Goal: Task Accomplishment & Management: Manage account settings

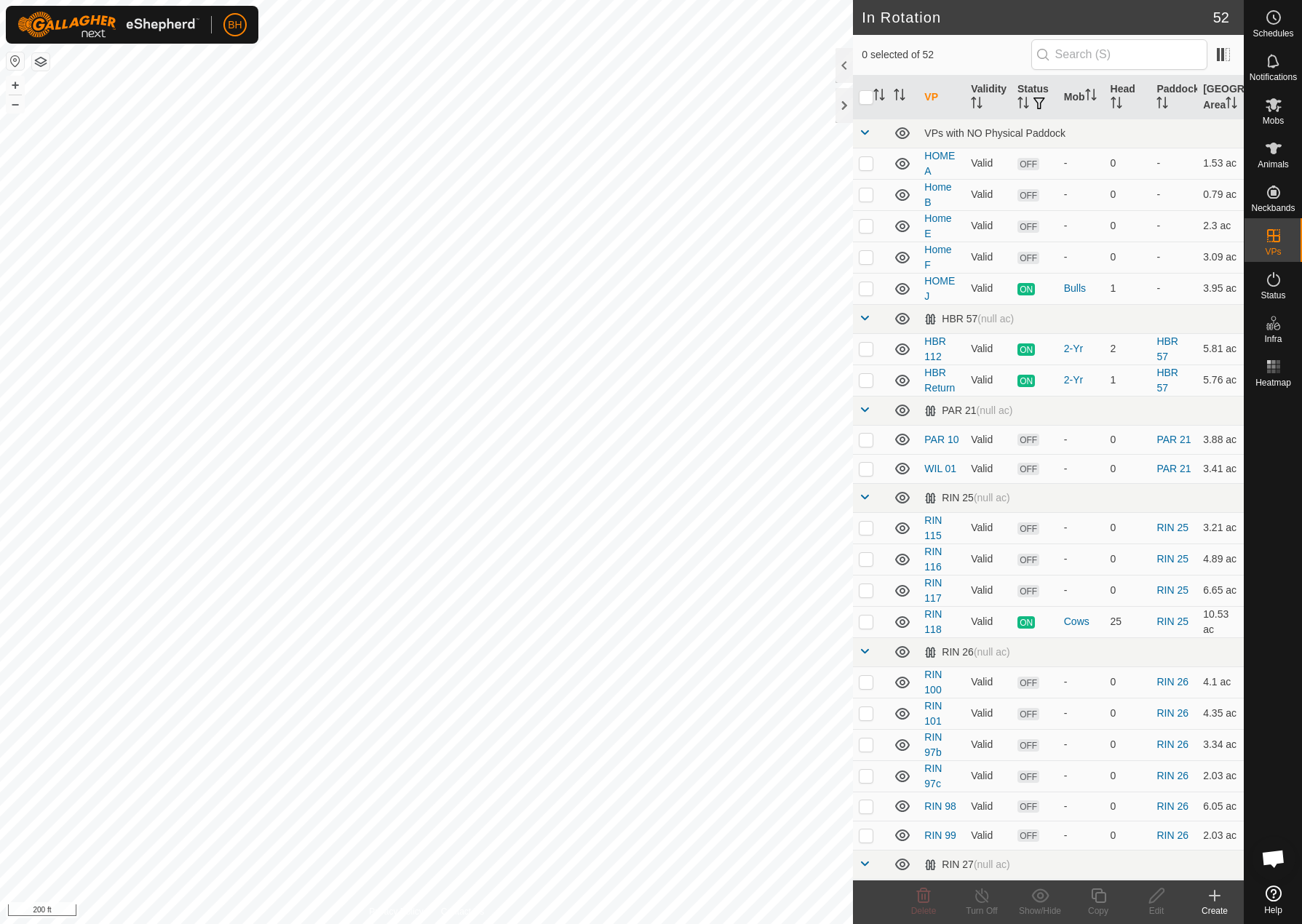
checkbox input "true"
click at [1105, 908] on div "Copy" at bounding box center [1098, 911] width 58 height 13
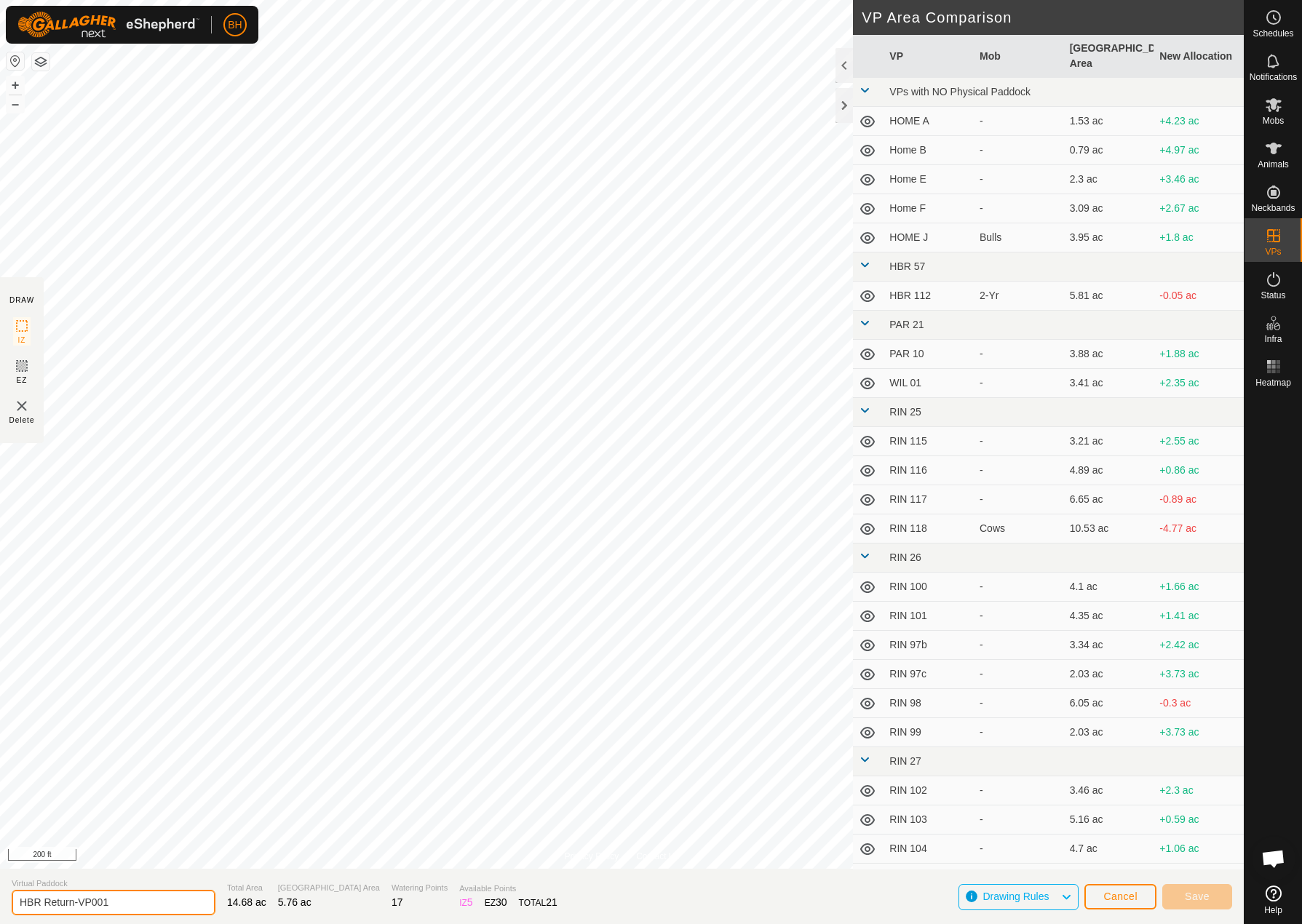
drag, startPoint x: 80, startPoint y: 901, endPoint x: 264, endPoint y: 951, distance: 190.7
click at [264, 923] on html "BH Schedules Notifications Mobs Animals Neckbands VPs Status Infra Heatmap Help…" at bounding box center [651, 462] width 1302 height 924
type input "HBR Return-2"
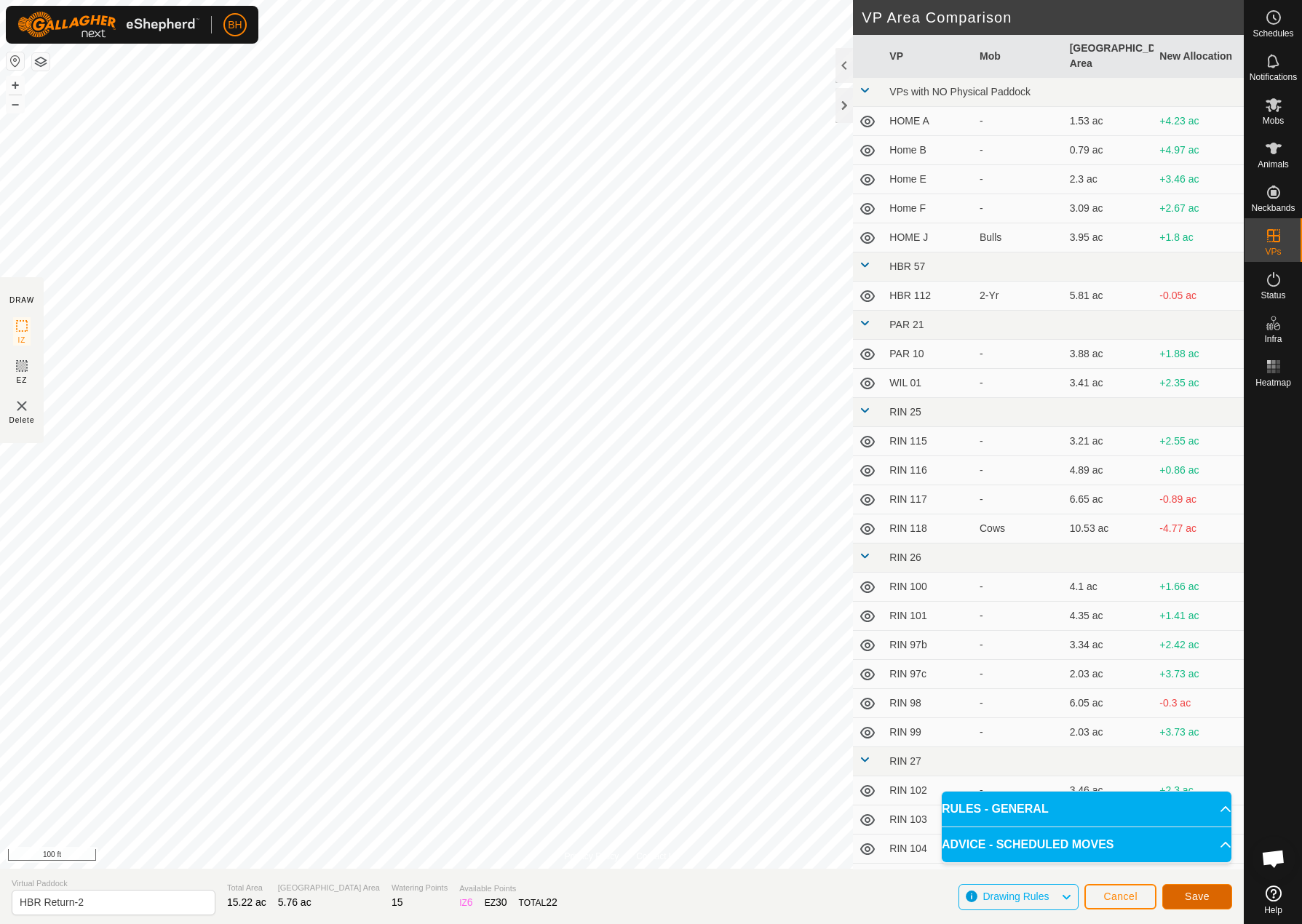
click at [1207, 898] on span "Save" at bounding box center [1197, 896] width 24 height 11
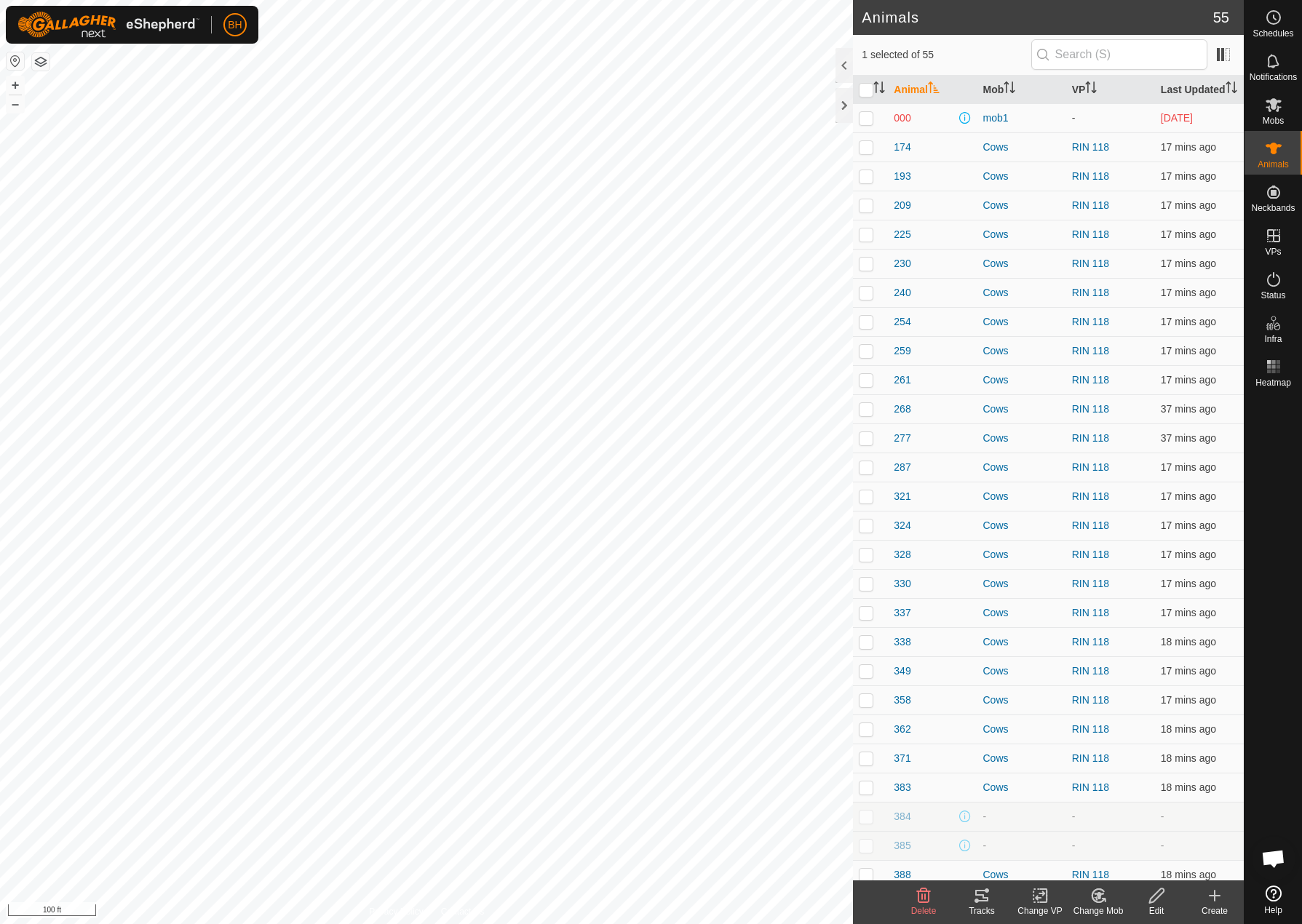
click at [1037, 900] on icon at bounding box center [1040, 896] width 18 height 18
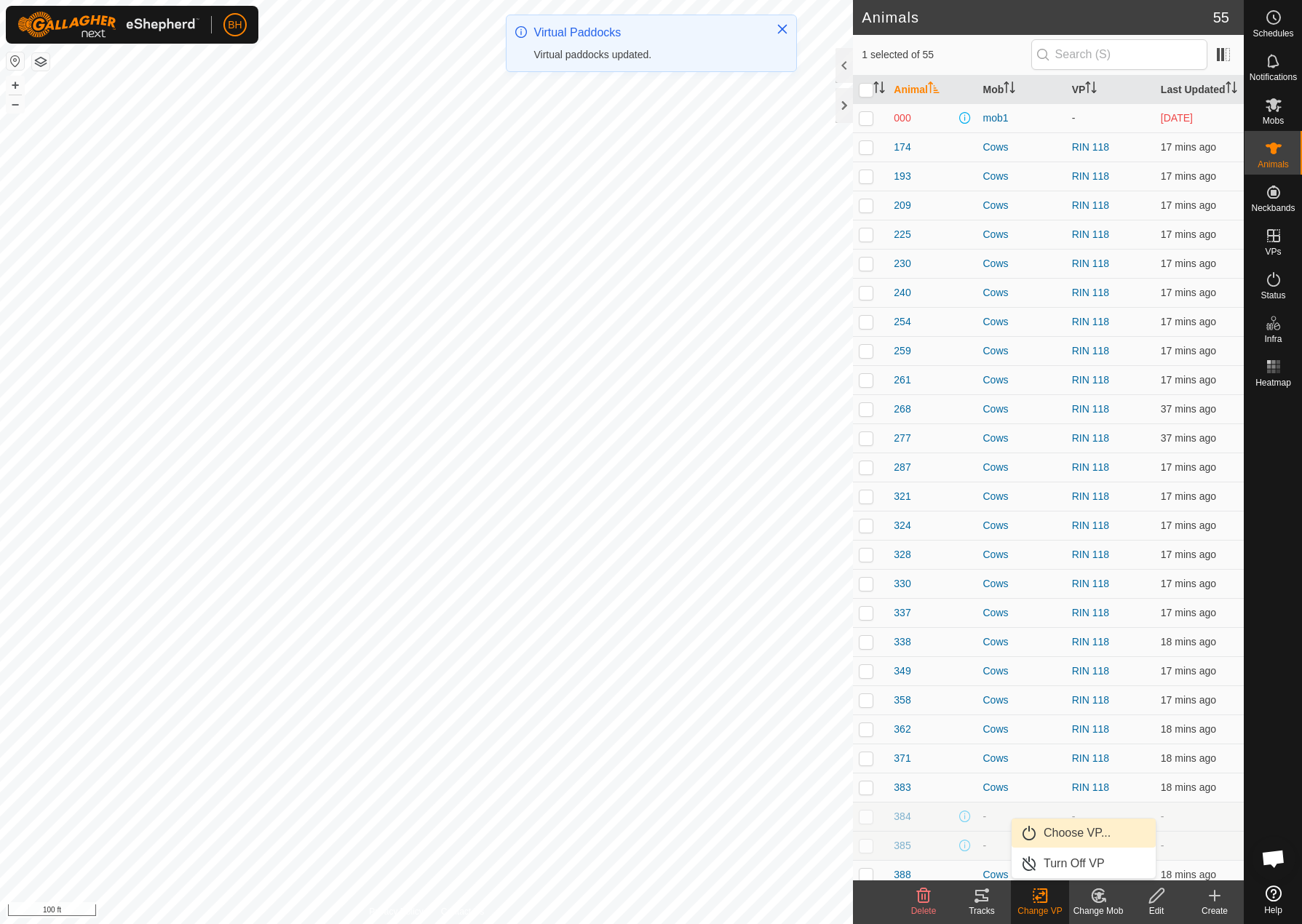
click at [1062, 840] on link "Choose VP..." at bounding box center [1083, 833] width 144 height 29
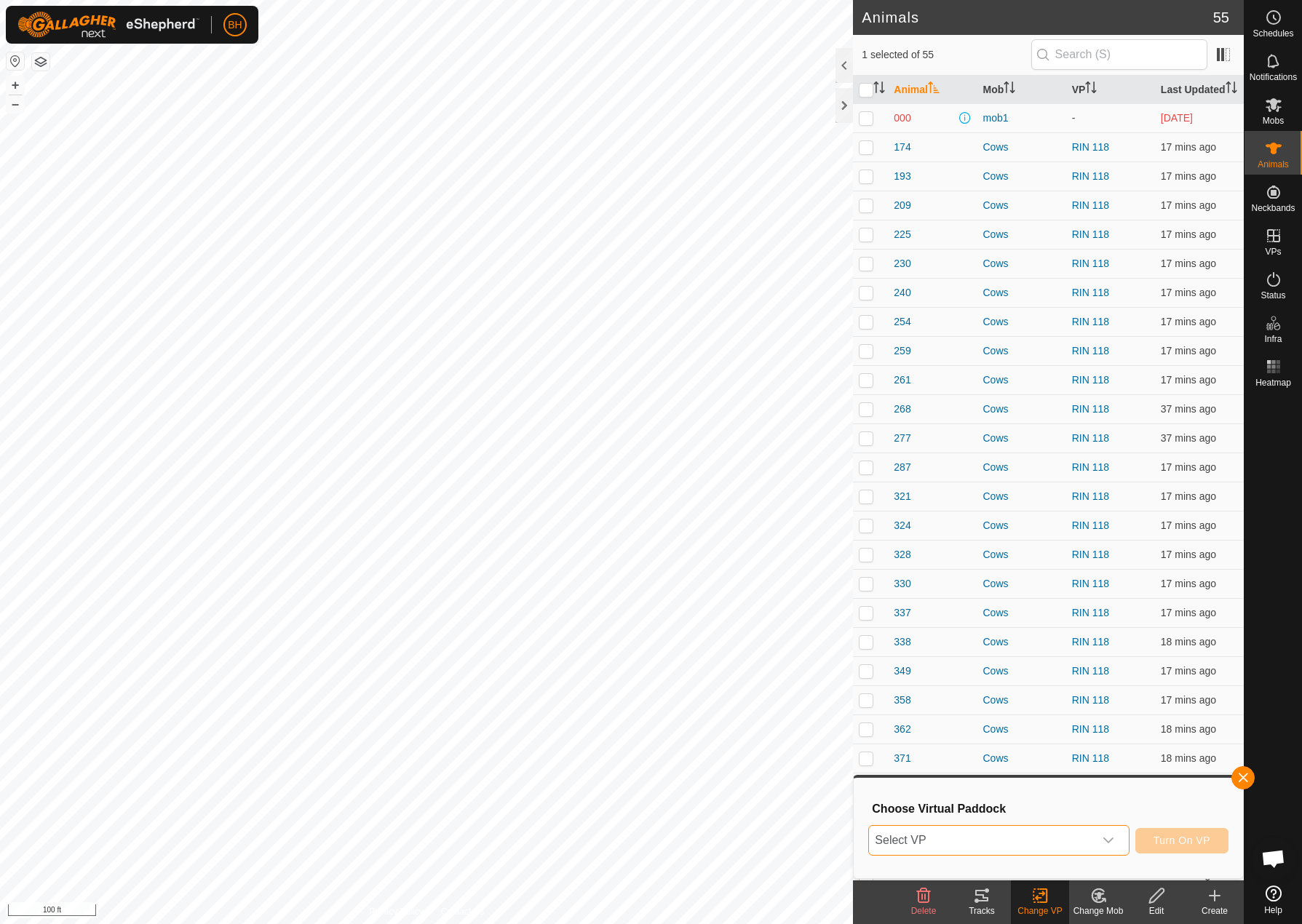
click at [1058, 836] on span "Select VP" at bounding box center [981, 840] width 224 height 29
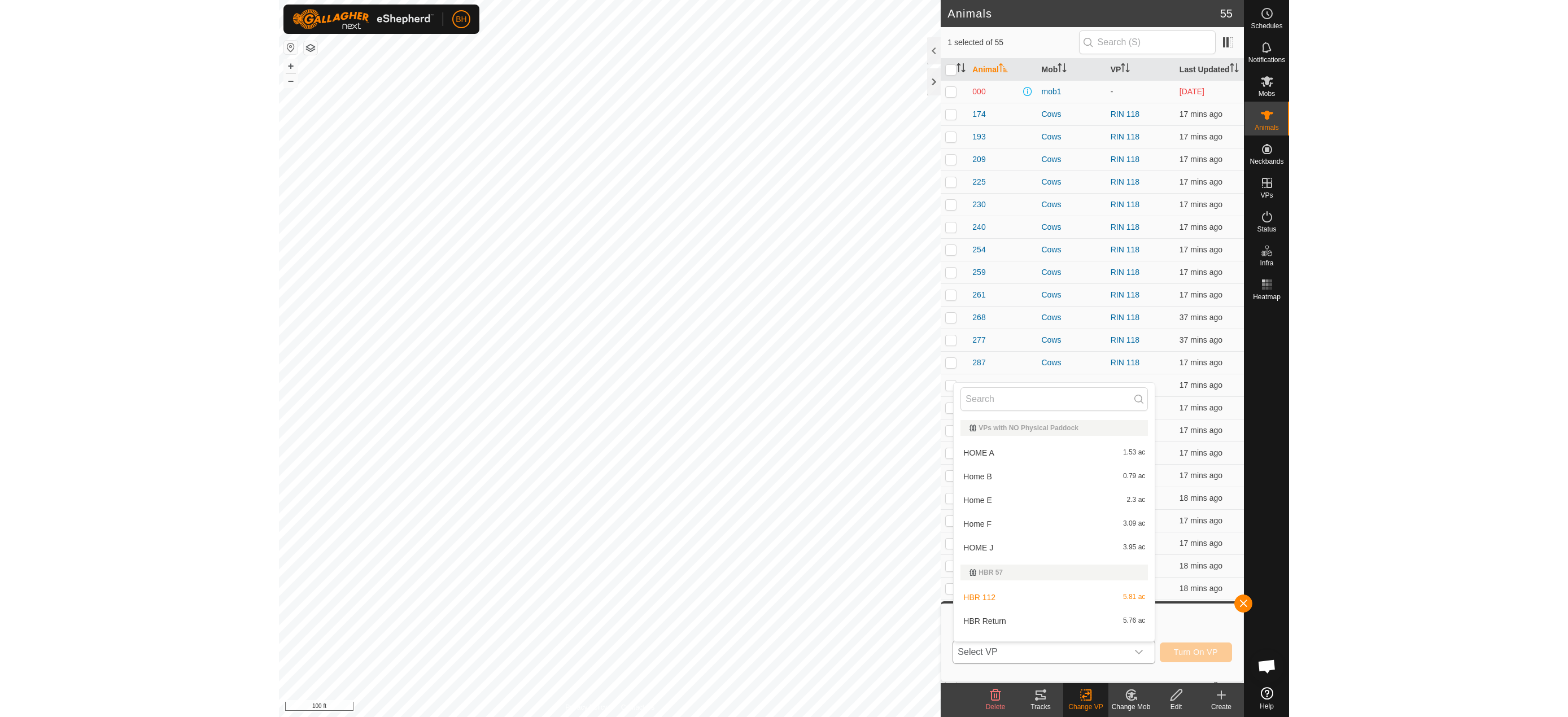
scroll to position [14, 0]
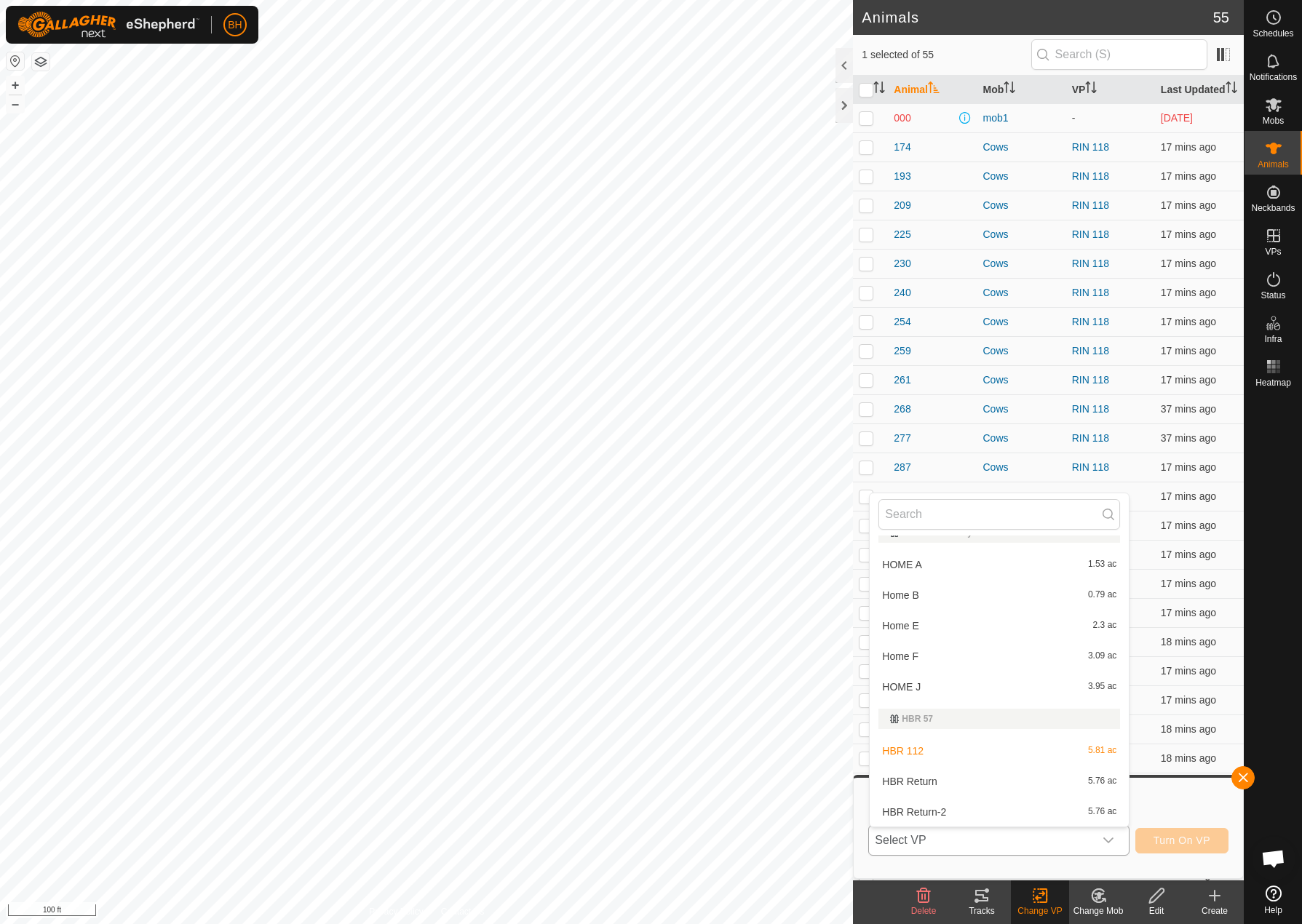
click at [1028, 808] on li "HBR Return-2 5.76 ac" at bounding box center [999, 812] width 259 height 29
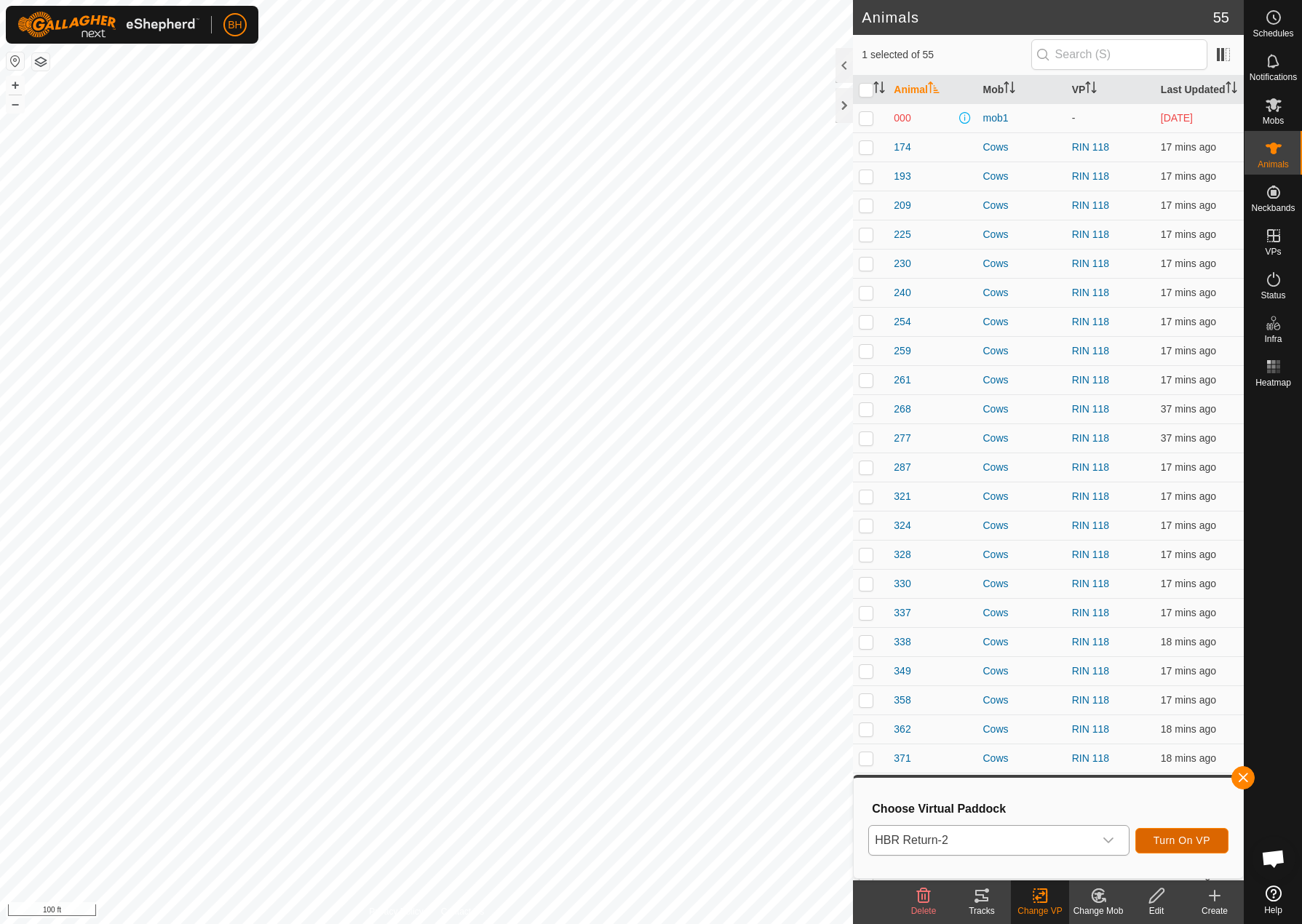
click at [1154, 849] on button "Turn On VP" at bounding box center [1182, 840] width 93 height 25
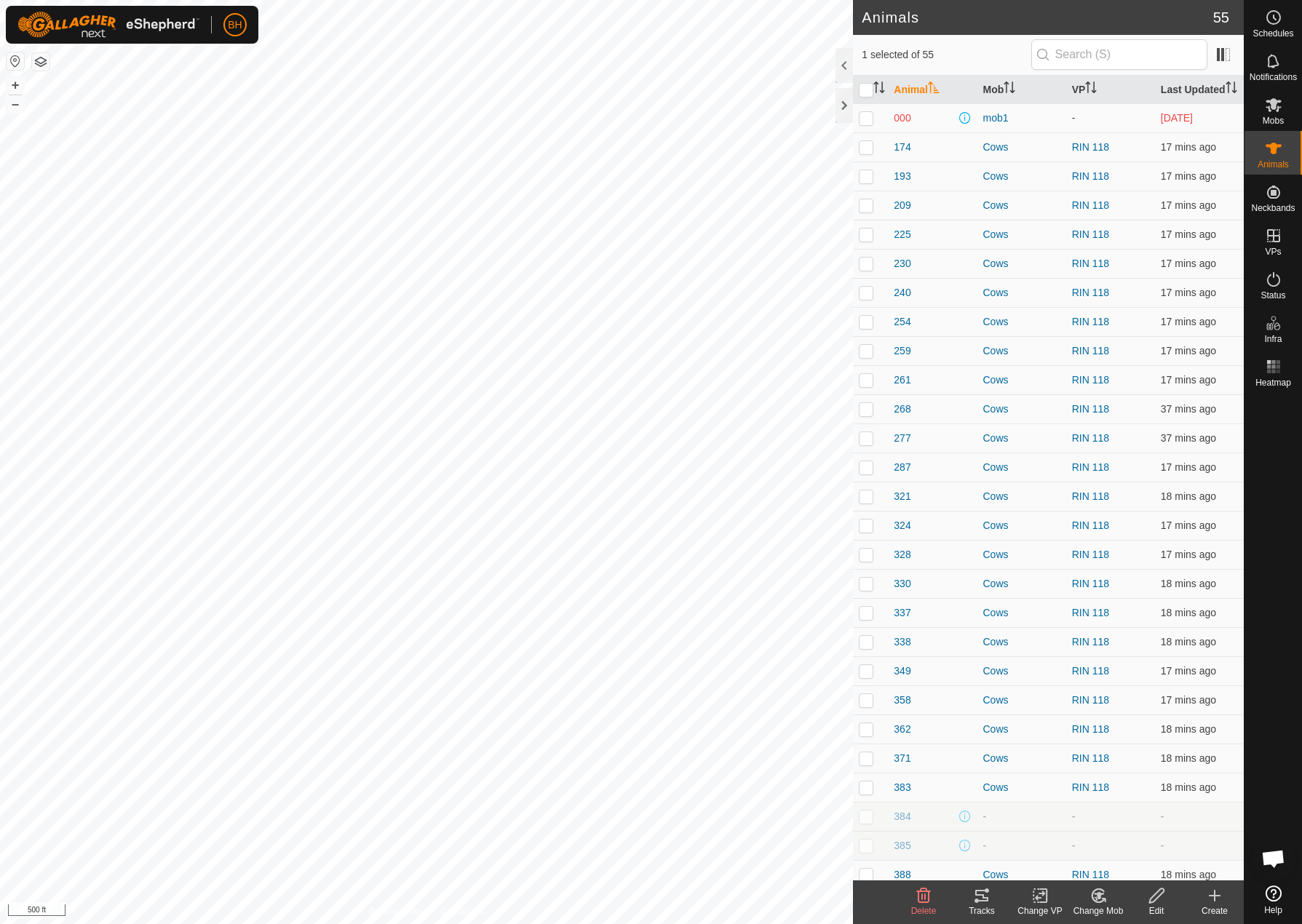
click at [988, 904] on icon at bounding box center [982, 896] width 18 height 18
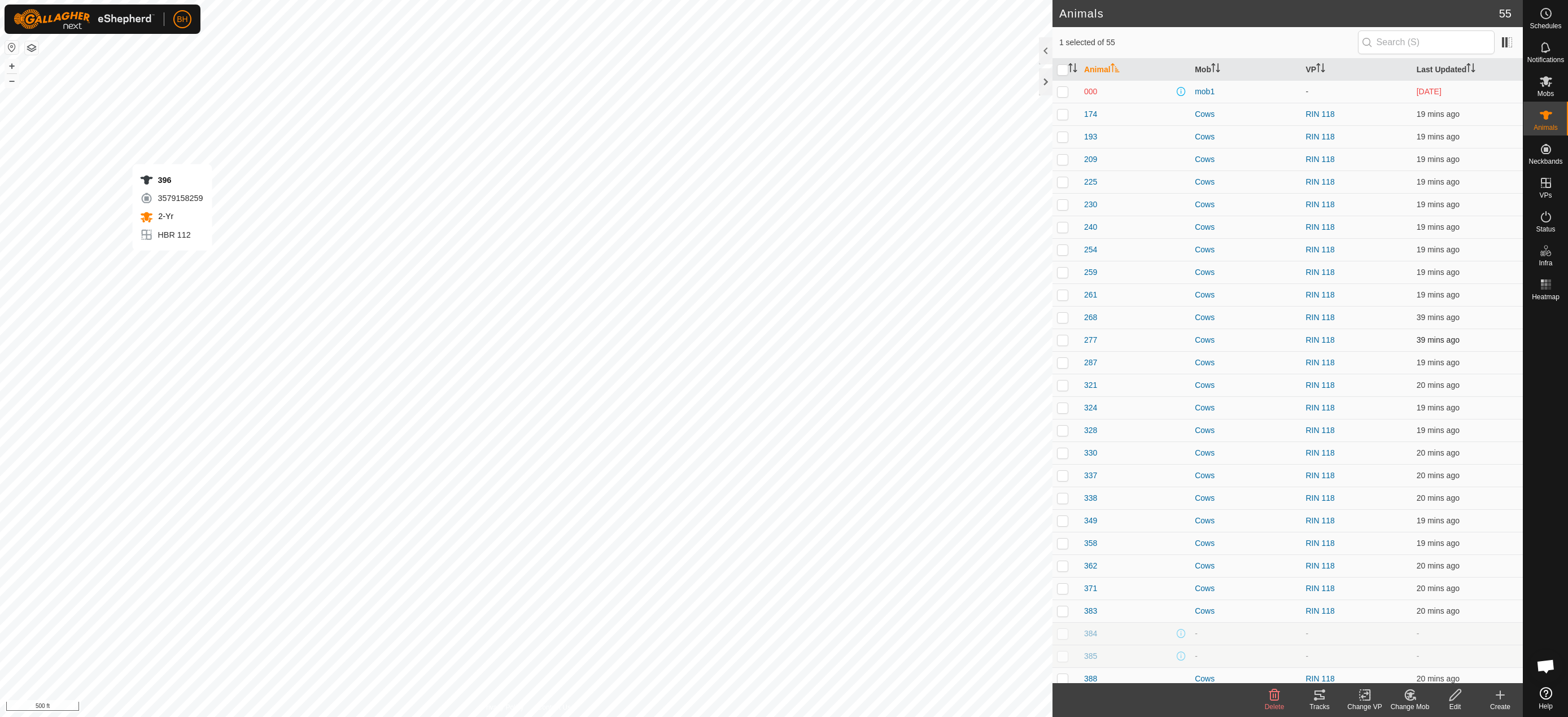
checkbox input "false"
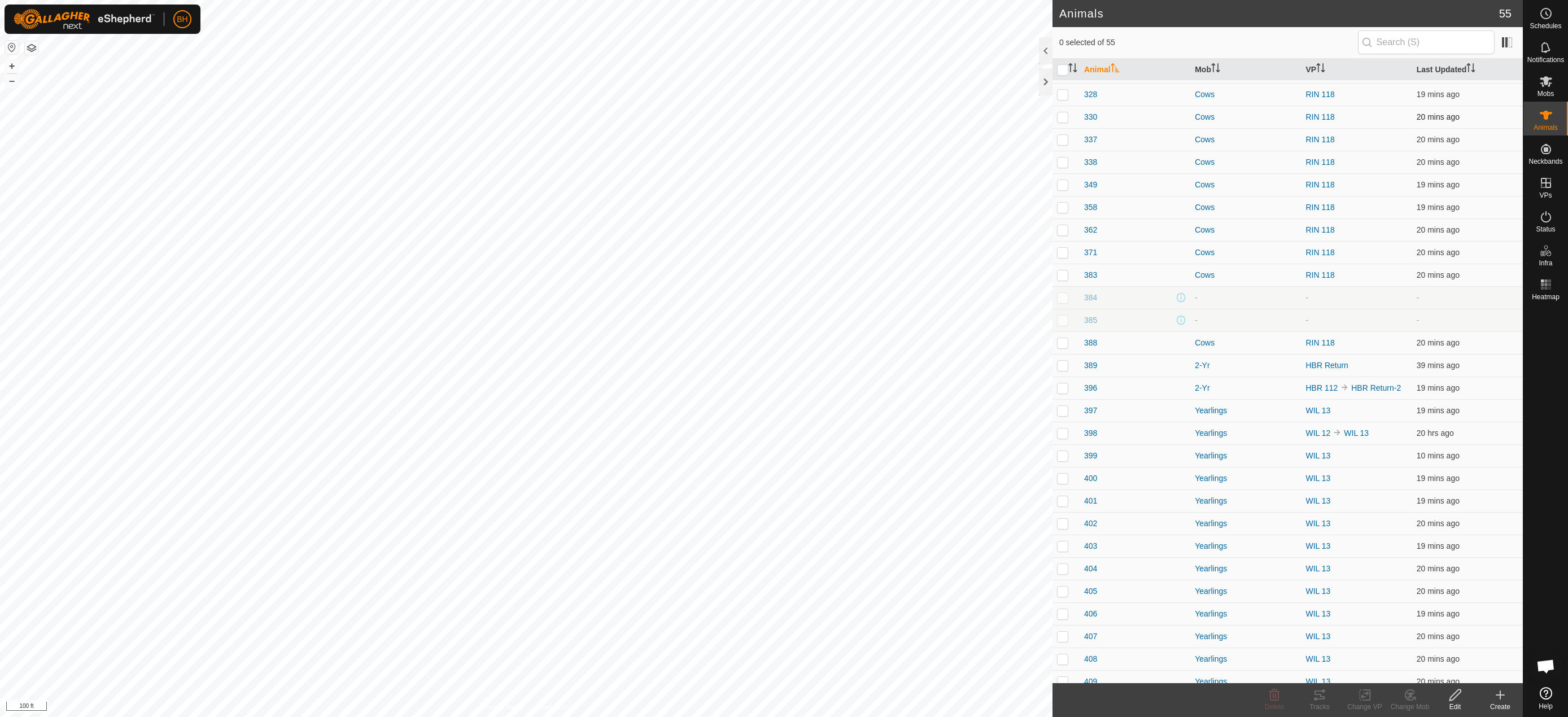
scroll to position [338, 0]
click at [1010, 366] on p-checkbox at bounding box center [1063, 364] width 11 height 9
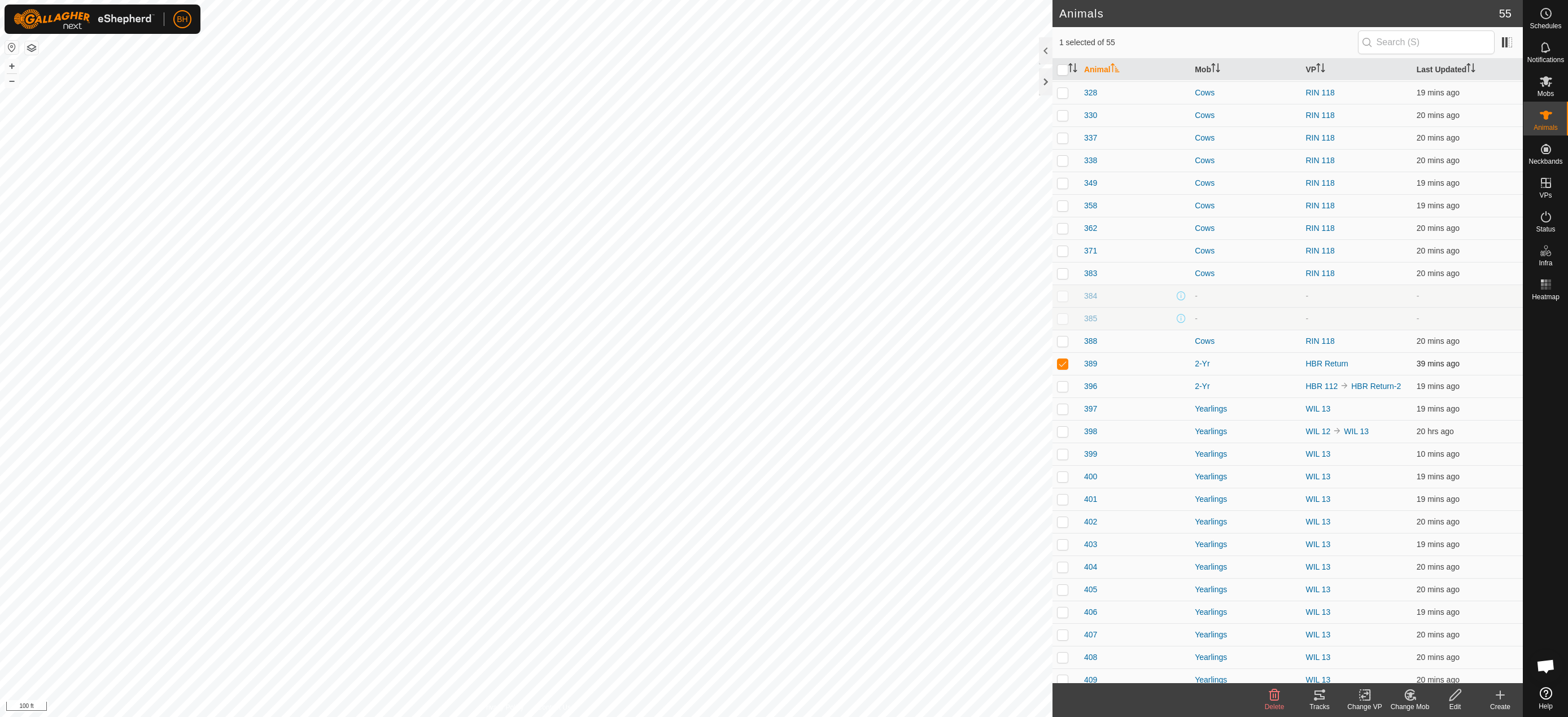
checkbox input "false"
click at [1010, 708] on div "Create" at bounding box center [1501, 707] width 45 height 10
click at [1010, 699] on icon at bounding box center [1501, 695] width 14 height 14
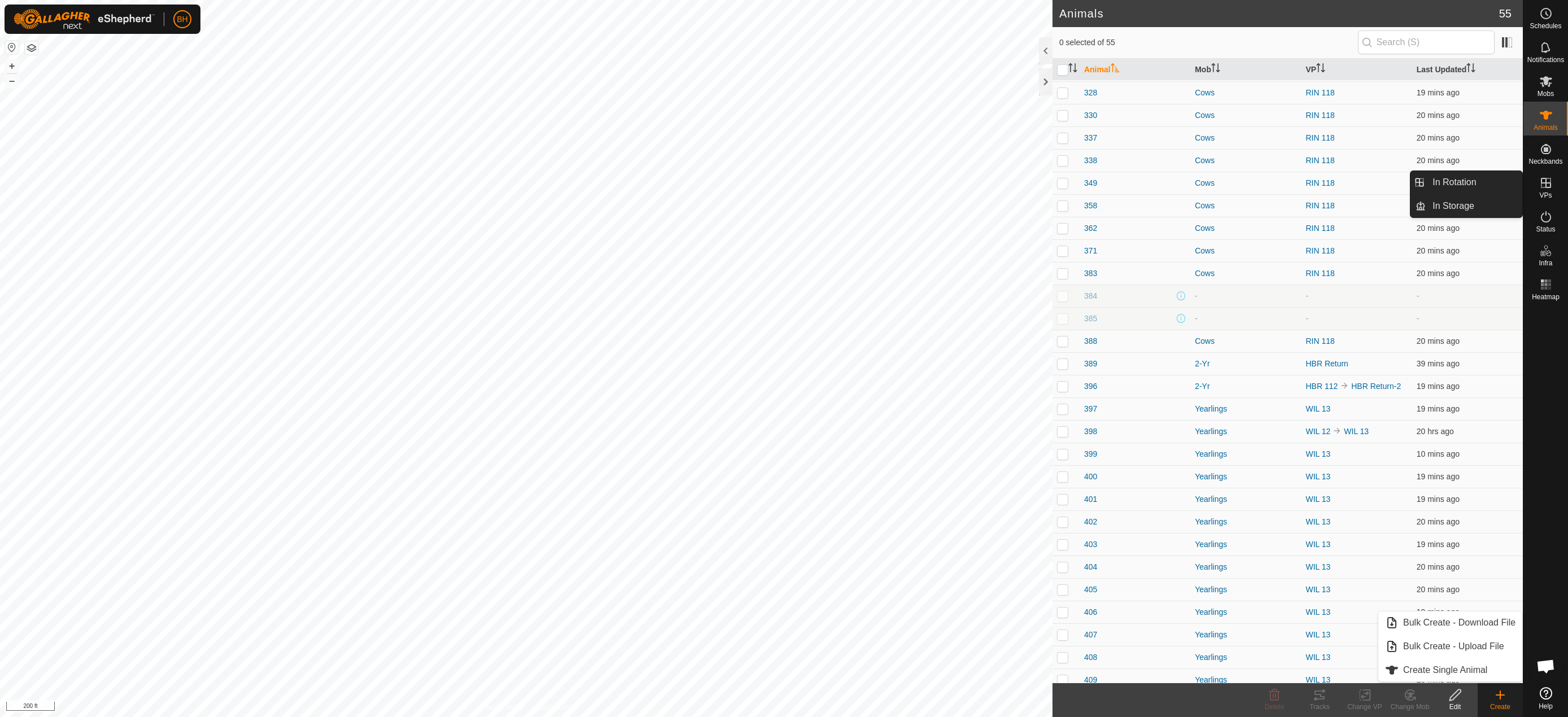
click at [1010, 184] on es-virtualpaddocks-svg-icon at bounding box center [1546, 183] width 20 height 18
click at [1010, 181] on link "In Rotation" at bounding box center [1473, 182] width 96 height 23
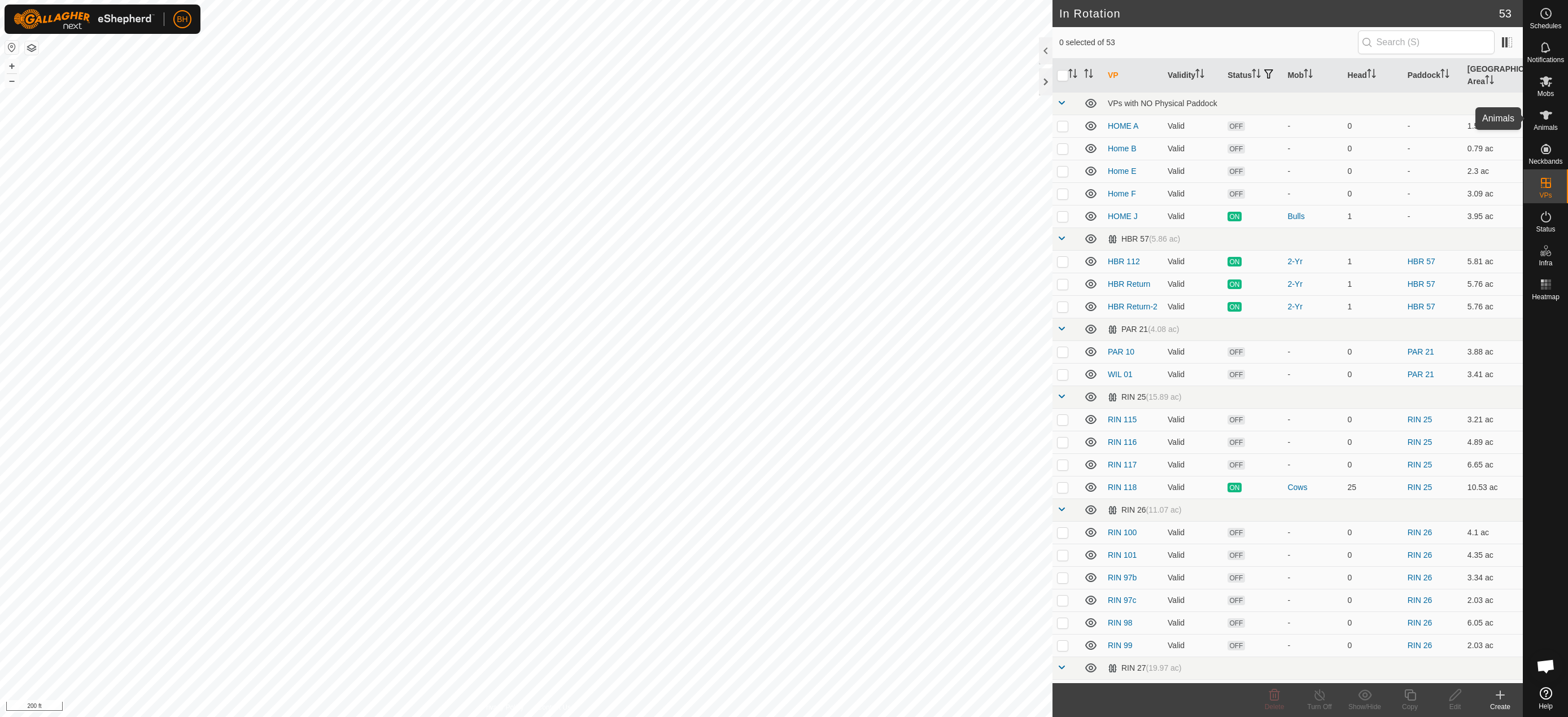
click at [1545, 123] on es-animals-svg-icon at bounding box center [1546, 115] width 20 height 18
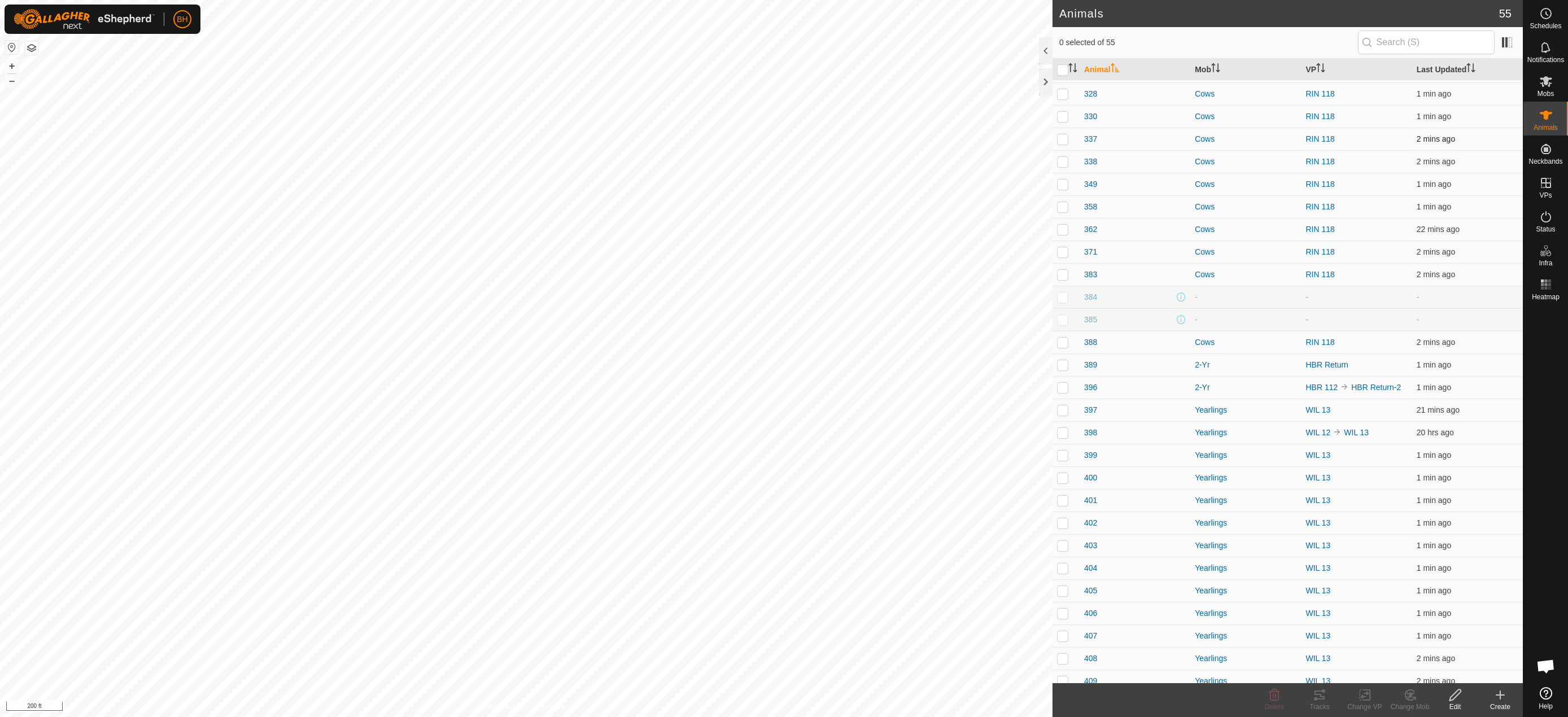
scroll to position [338, 0]
checkbox input "true"
click at [1317, 700] on icon at bounding box center [1320, 695] width 14 height 14
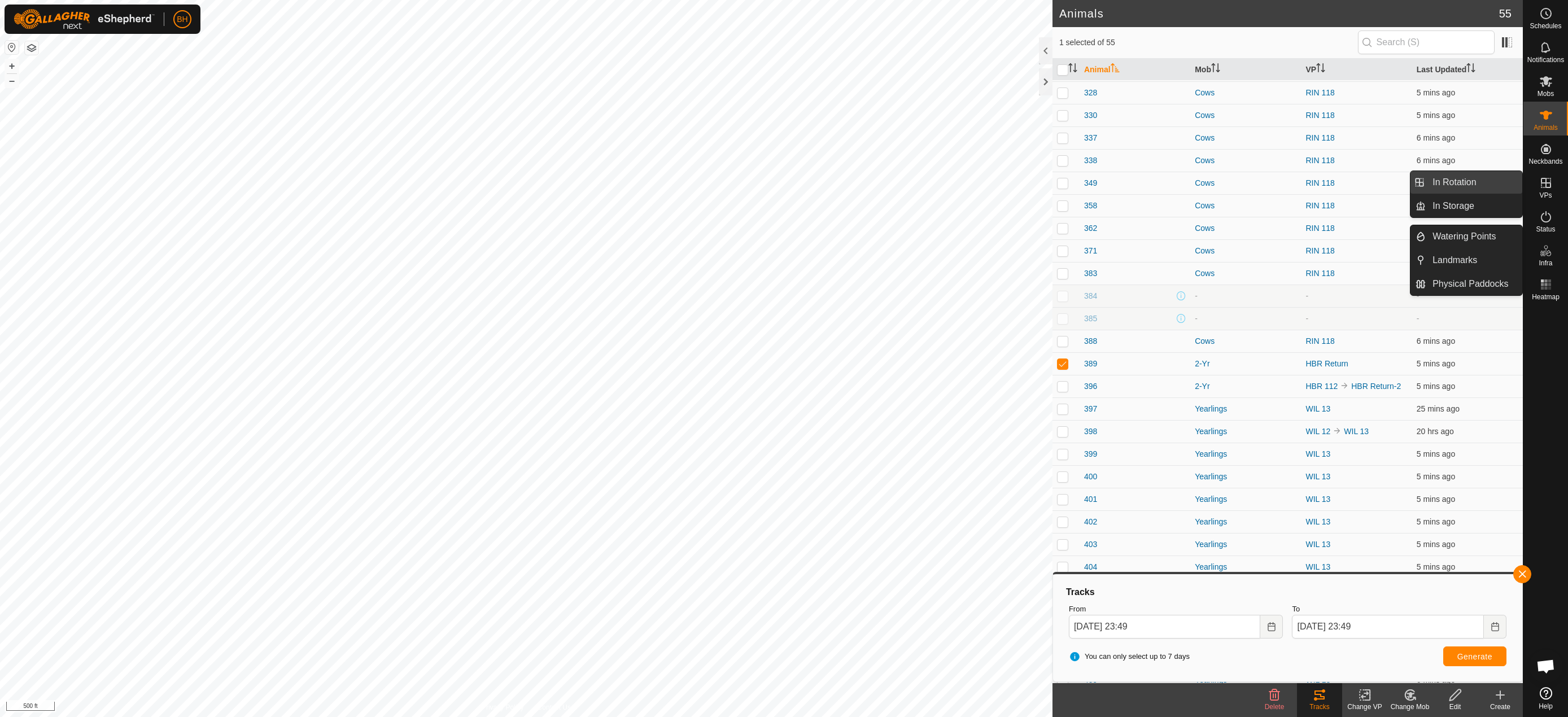
click at [1484, 180] on link "In Rotation" at bounding box center [1473, 182] width 96 height 23
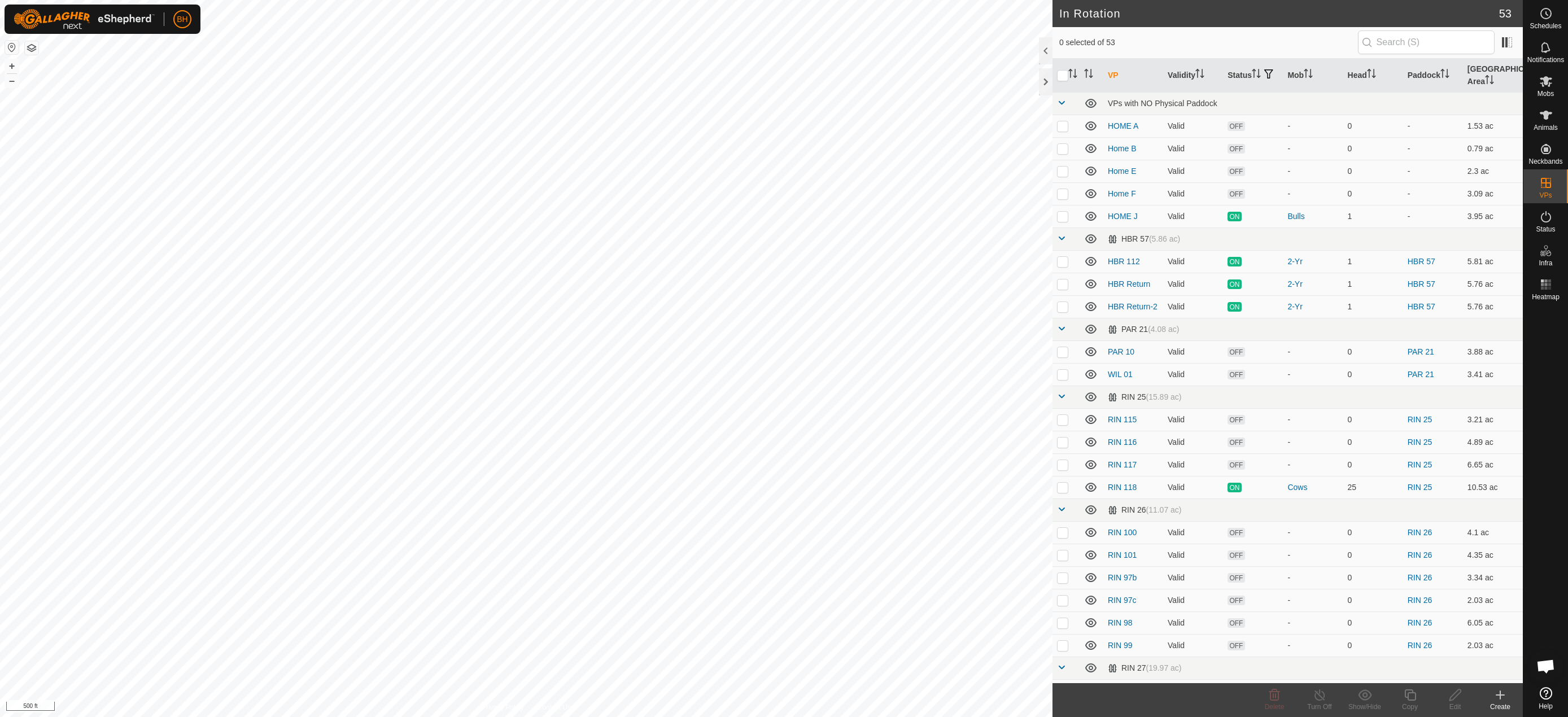
click at [1507, 706] on div "Create" at bounding box center [1501, 707] width 45 height 10
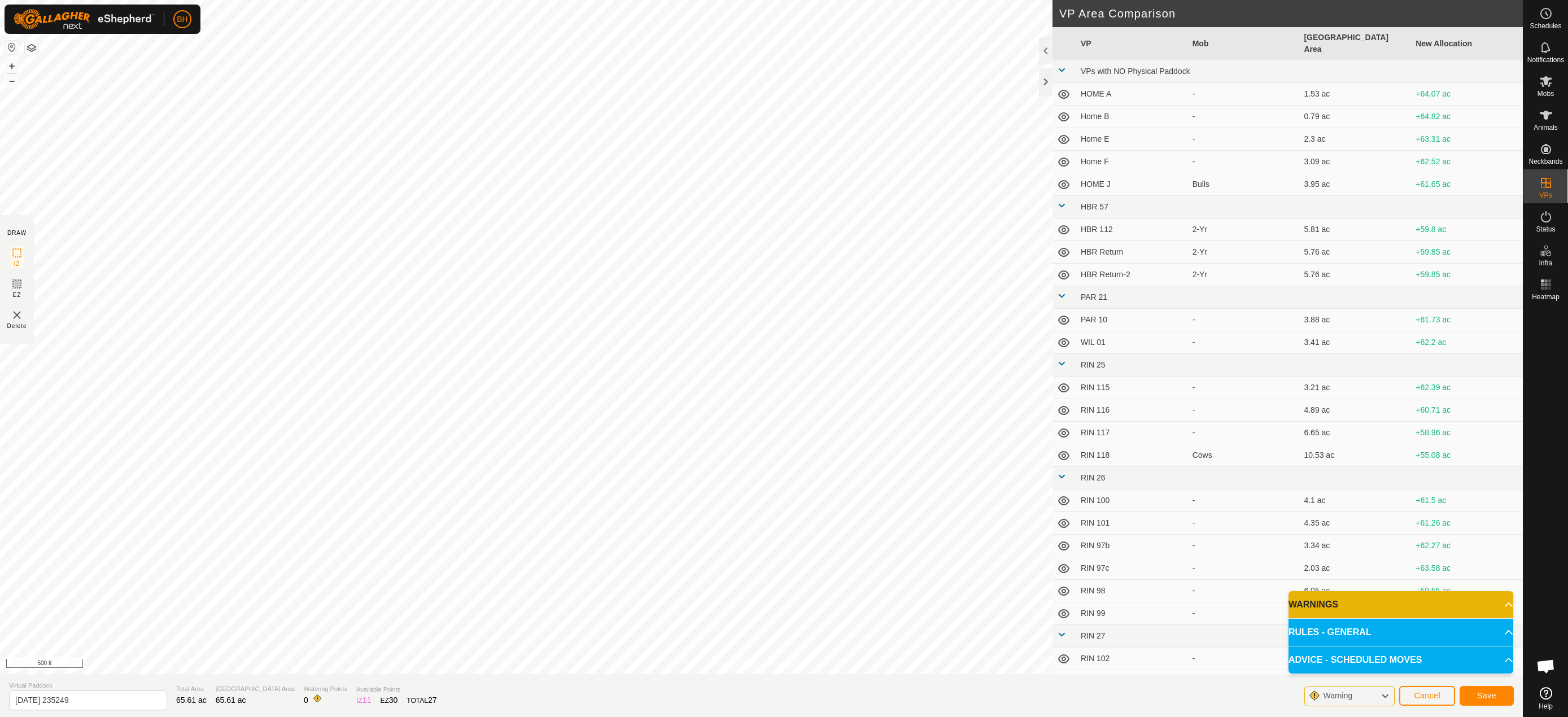
click at [1502, 605] on p-accordion-header "WARNINGS" at bounding box center [1401, 604] width 225 height 27
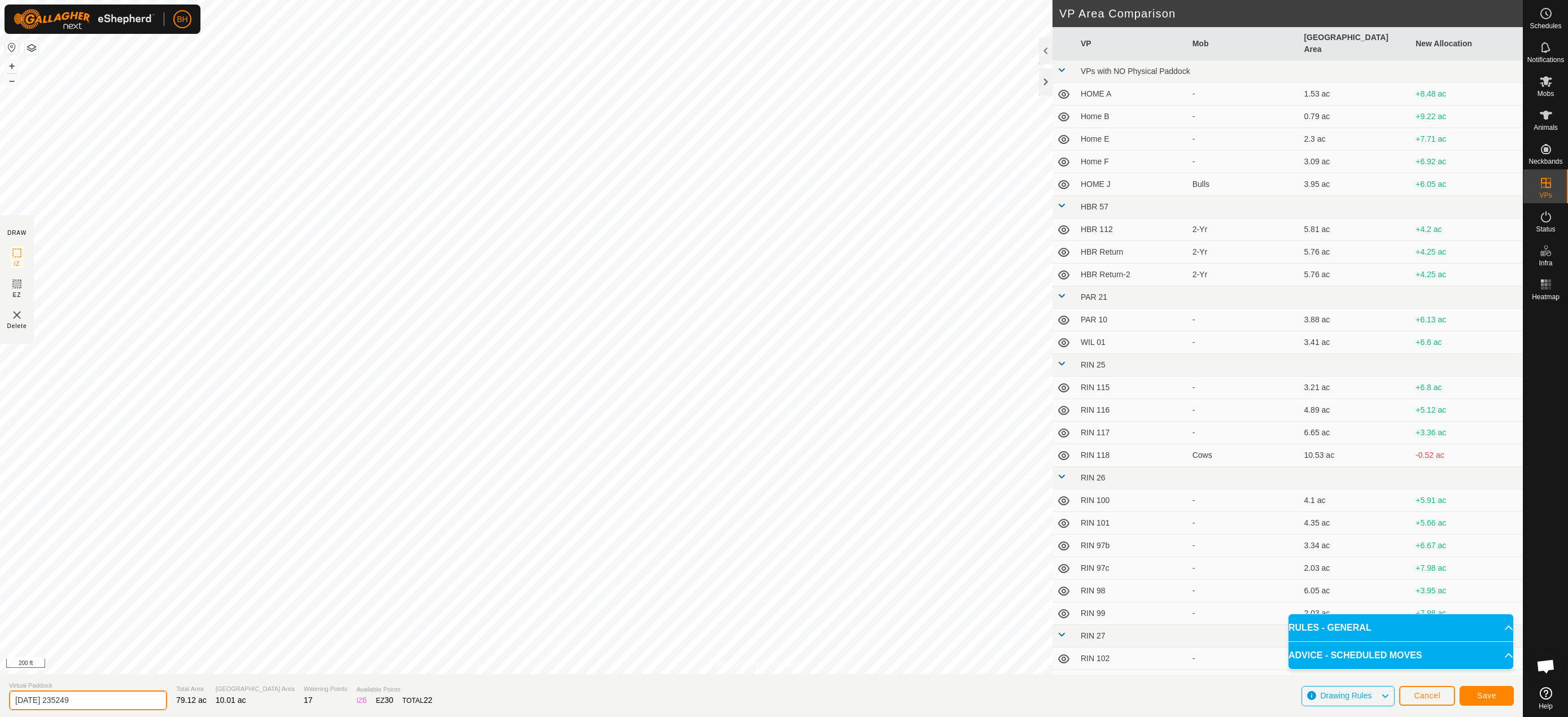
drag, startPoint x: 97, startPoint y: 703, endPoint x: -1, endPoint y: 667, distance: 104.4
click at [0, 667] on html "BH Schedules Notifications Mobs Animals Neckbands VPs Status Infra Heatmap Help…" at bounding box center [784, 358] width 1568 height 717
type input "Return to HBR 001"
click at [1490, 699] on span "Save" at bounding box center [1487, 696] width 19 height 9
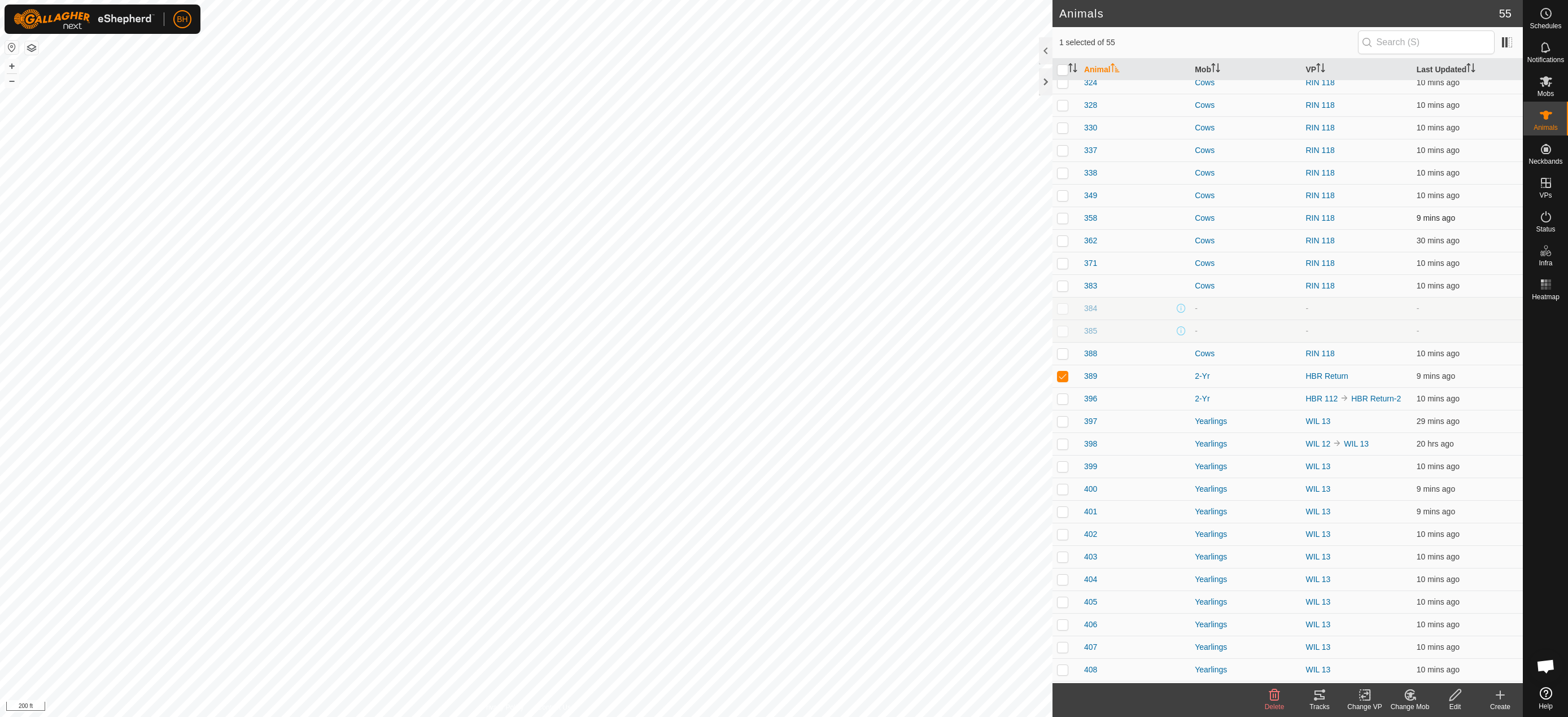
scroll to position [323, 0]
click at [1405, 701] on icon at bounding box center [1410, 695] width 14 height 14
click at [1455, 653] on link "Choose Mob..." at bounding box center [1443, 646] width 112 height 23
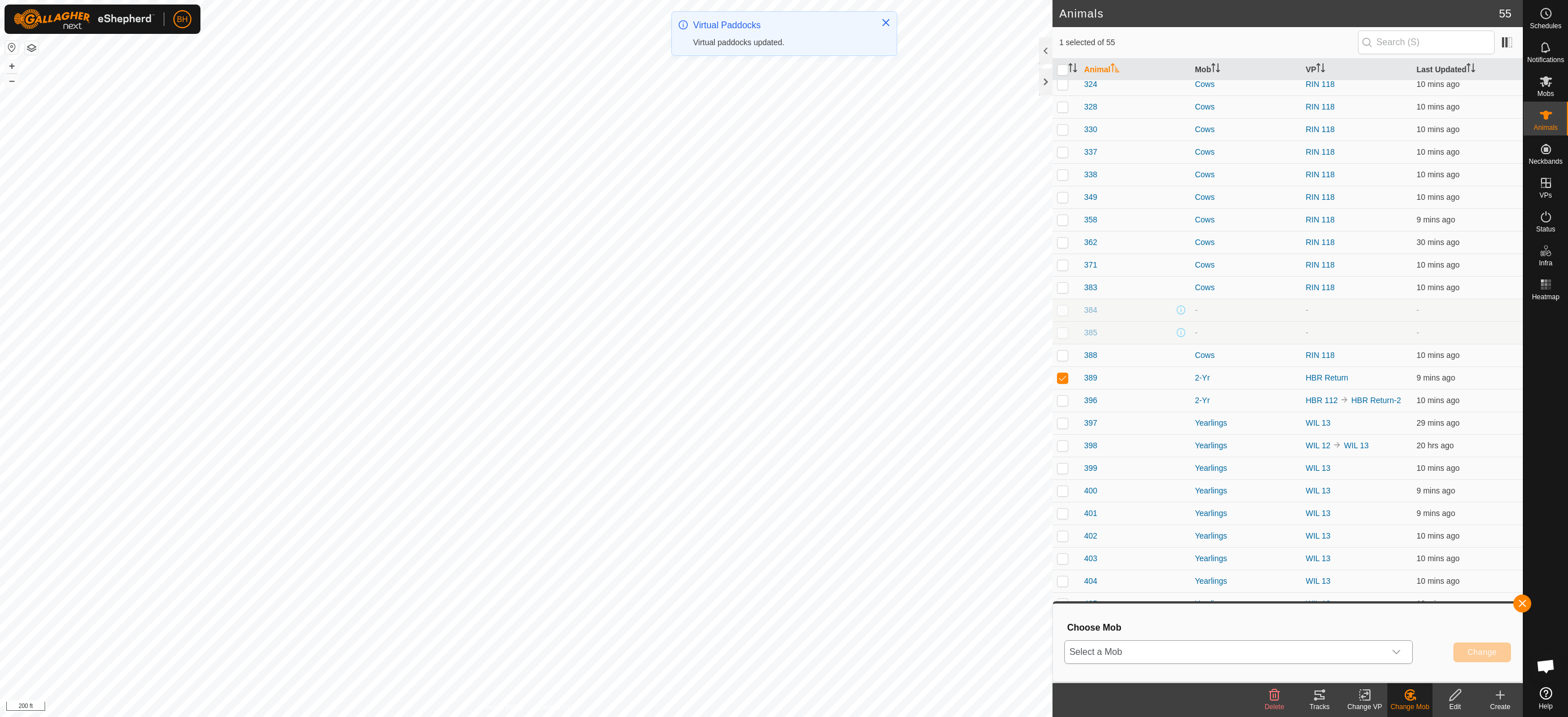
click at [1274, 648] on span "Select a Mob" at bounding box center [1225, 652] width 320 height 23
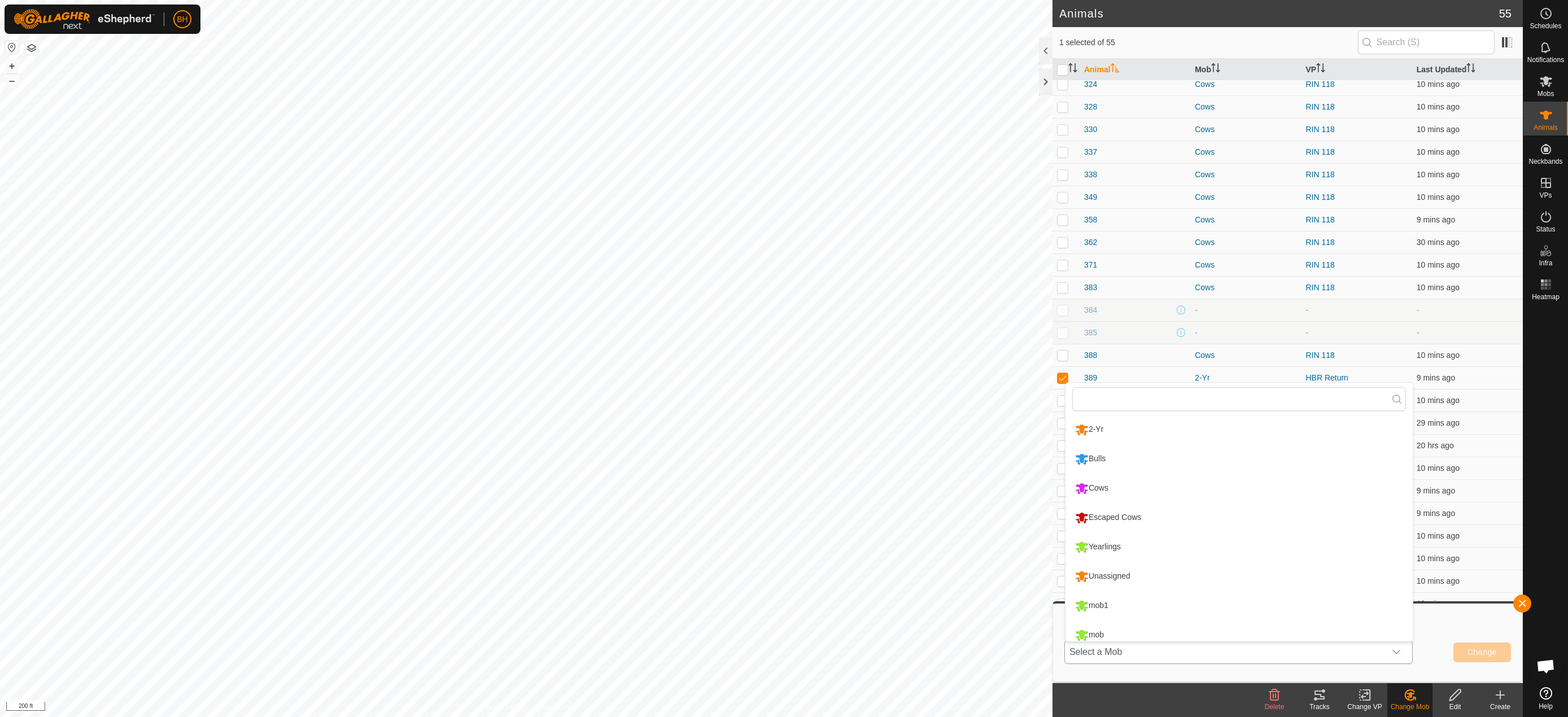
scroll to position [8, 0]
click at [1138, 517] on li "Escaped Cows" at bounding box center [1239, 510] width 347 height 28
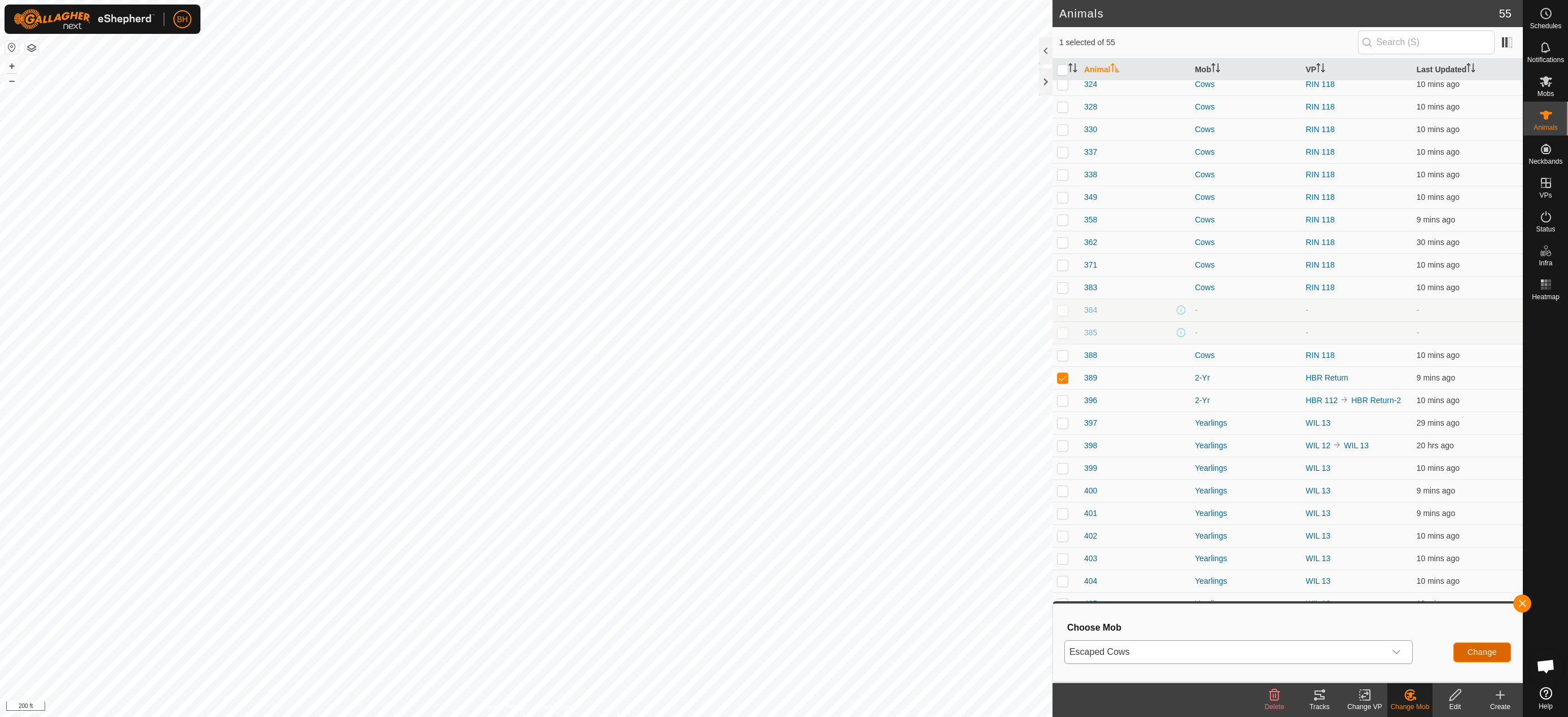
click at [1483, 654] on span "Change" at bounding box center [1482, 652] width 30 height 9
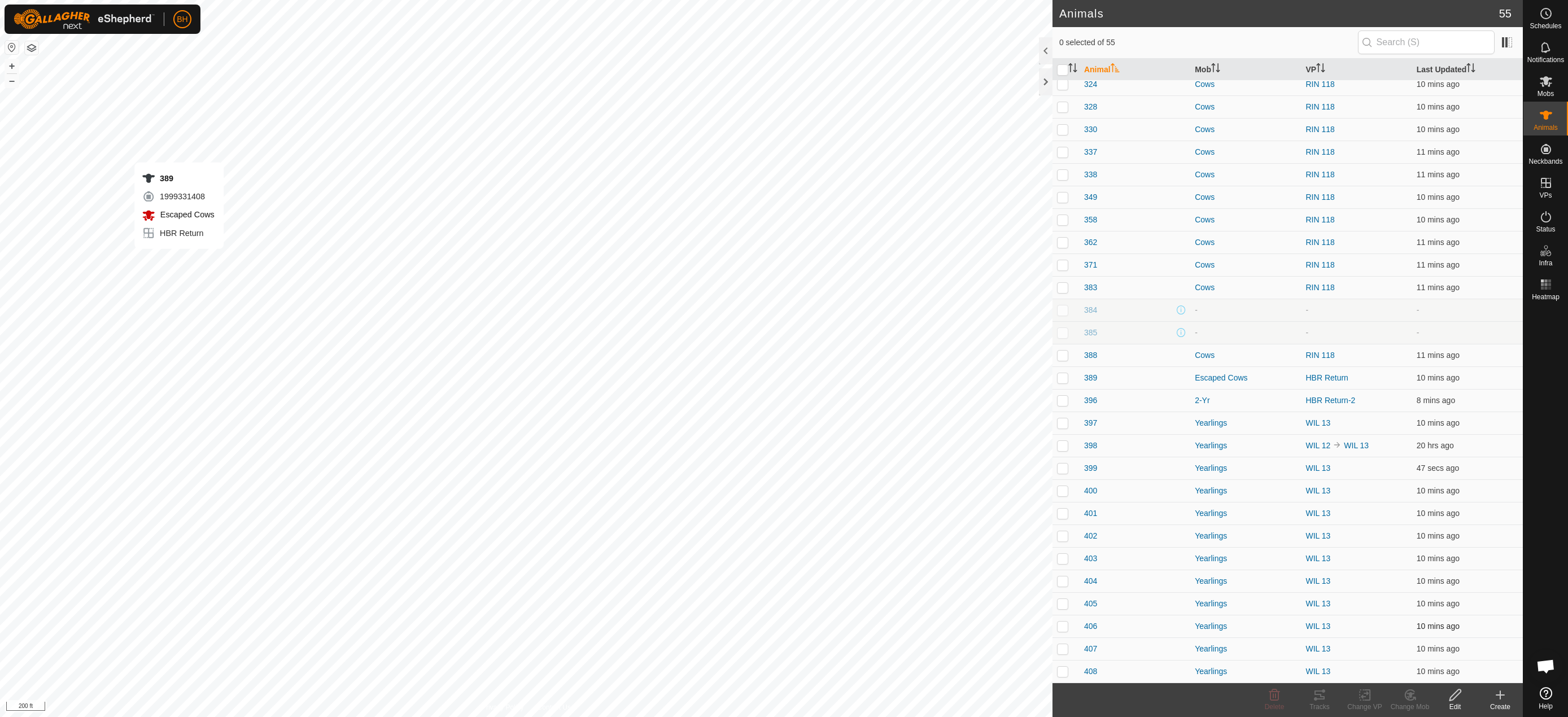
checkbox input "true"
click at [1366, 705] on div "Change VP" at bounding box center [1365, 707] width 45 height 10
click at [1381, 648] on link "Choose VP..." at bounding box center [1398, 646] width 112 height 23
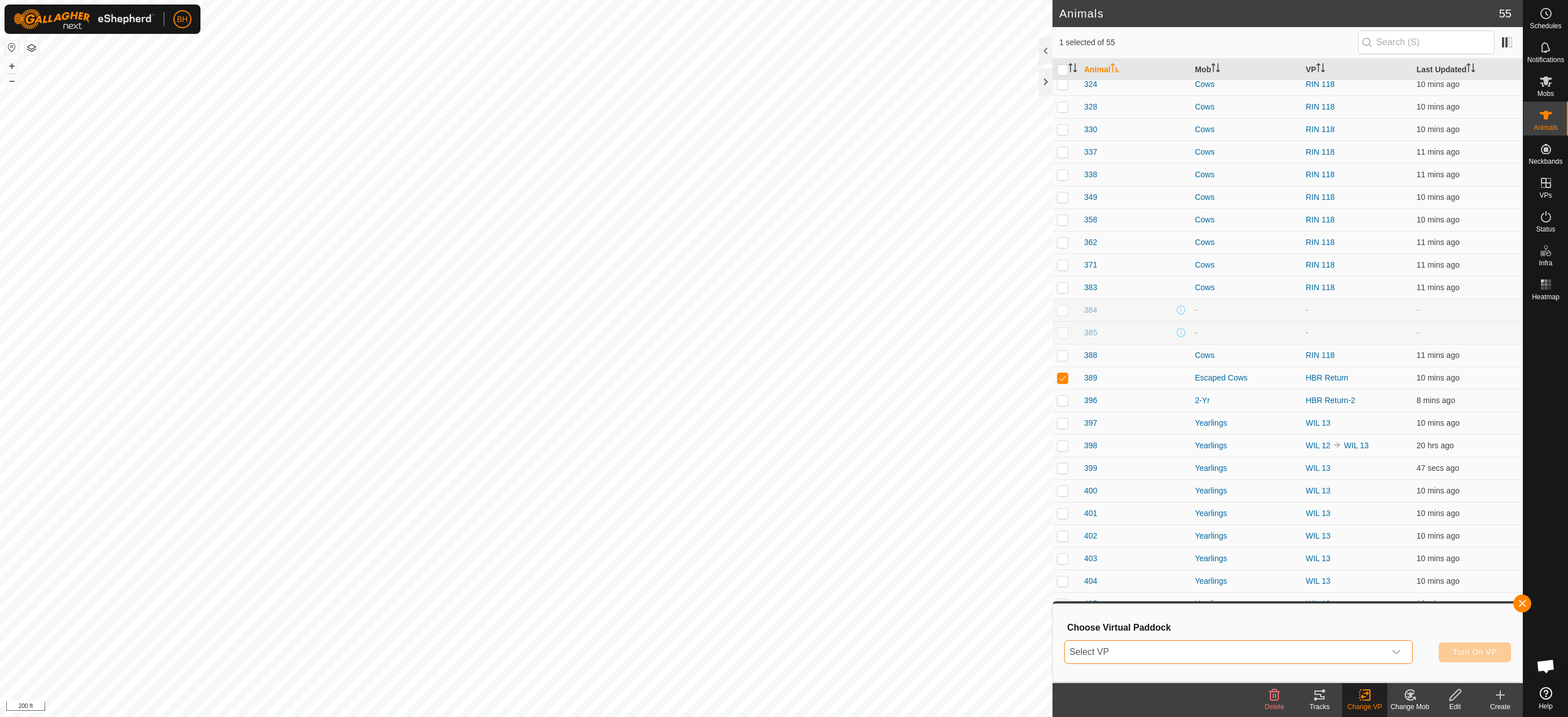
click at [1232, 657] on span "Select VP" at bounding box center [1225, 652] width 320 height 23
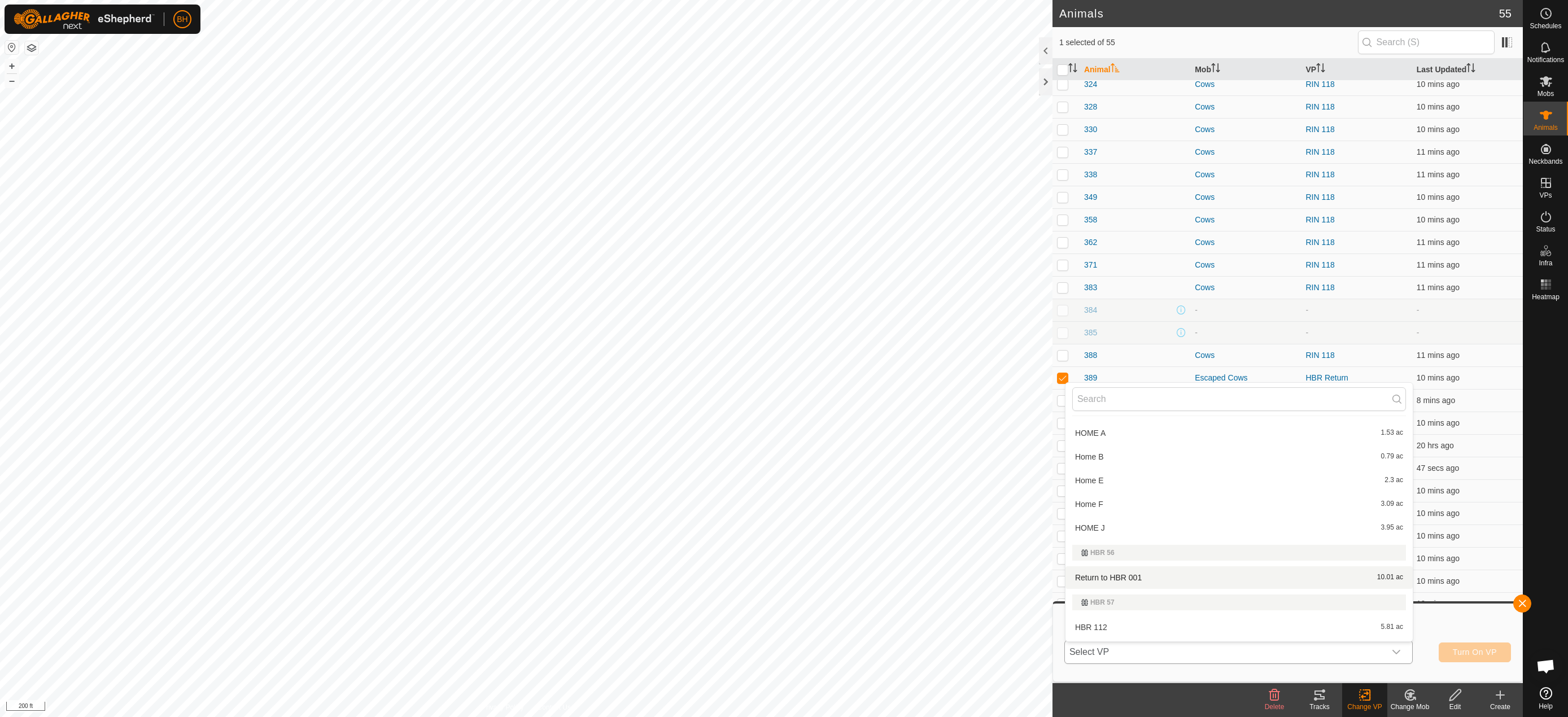
scroll to position [19, 0]
click at [1204, 586] on li "Return to HBR 001 10.01 ac" at bounding box center [1239, 578] width 347 height 23
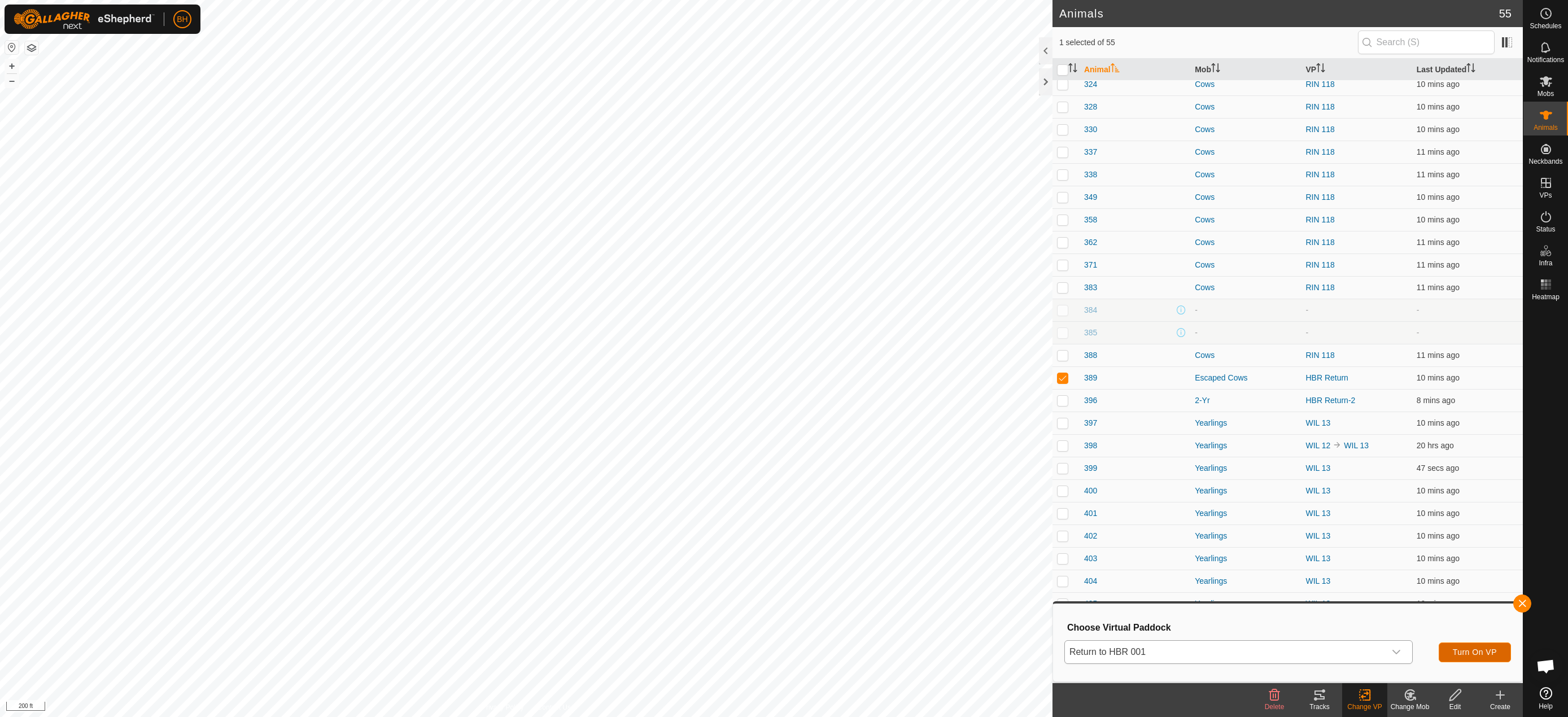
click at [1485, 648] on span "Turn On VP" at bounding box center [1475, 652] width 44 height 9
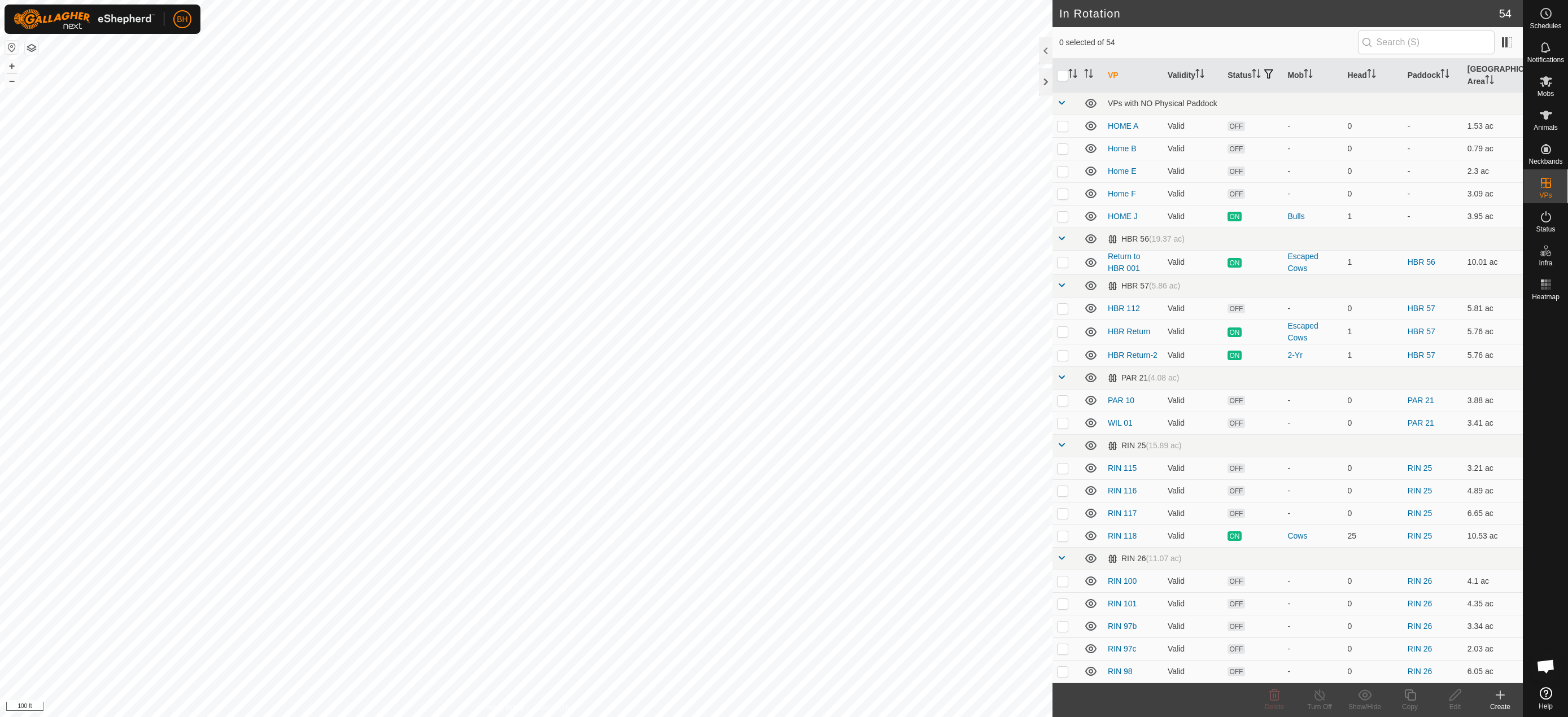
checkbox input "true"
click at [1414, 704] on div "Copy" at bounding box center [1410, 707] width 45 height 10
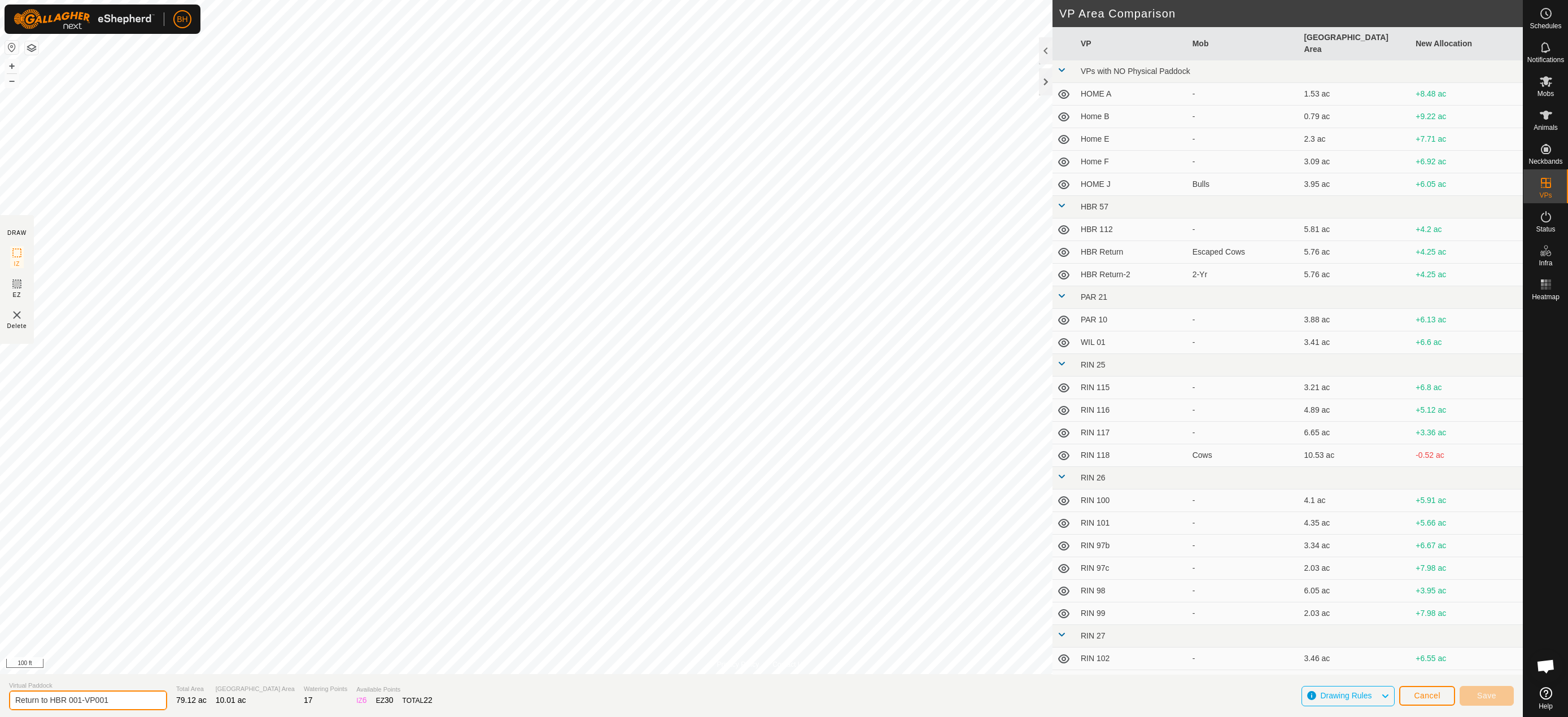
drag, startPoint x: 113, startPoint y: 704, endPoint x: 81, endPoint y: 719, distance: 35.3
click at [81, 716] on html "BH Schedules Notifications Mobs Animals Neckbands VPs Status Infra Heatmap Help…" at bounding box center [784, 358] width 1568 height 717
type input "Return to HBR 002"
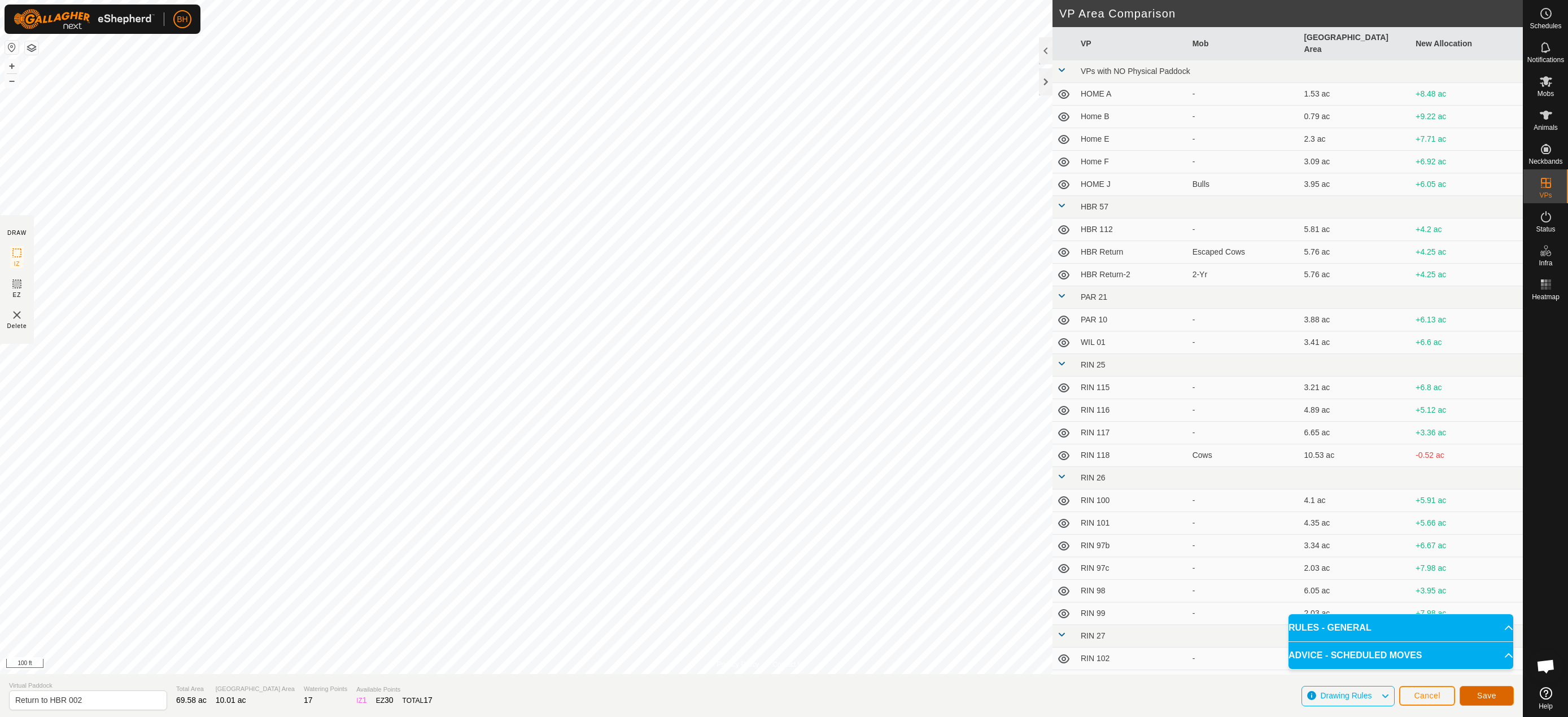
click at [1494, 696] on span "Save" at bounding box center [1487, 696] width 19 height 9
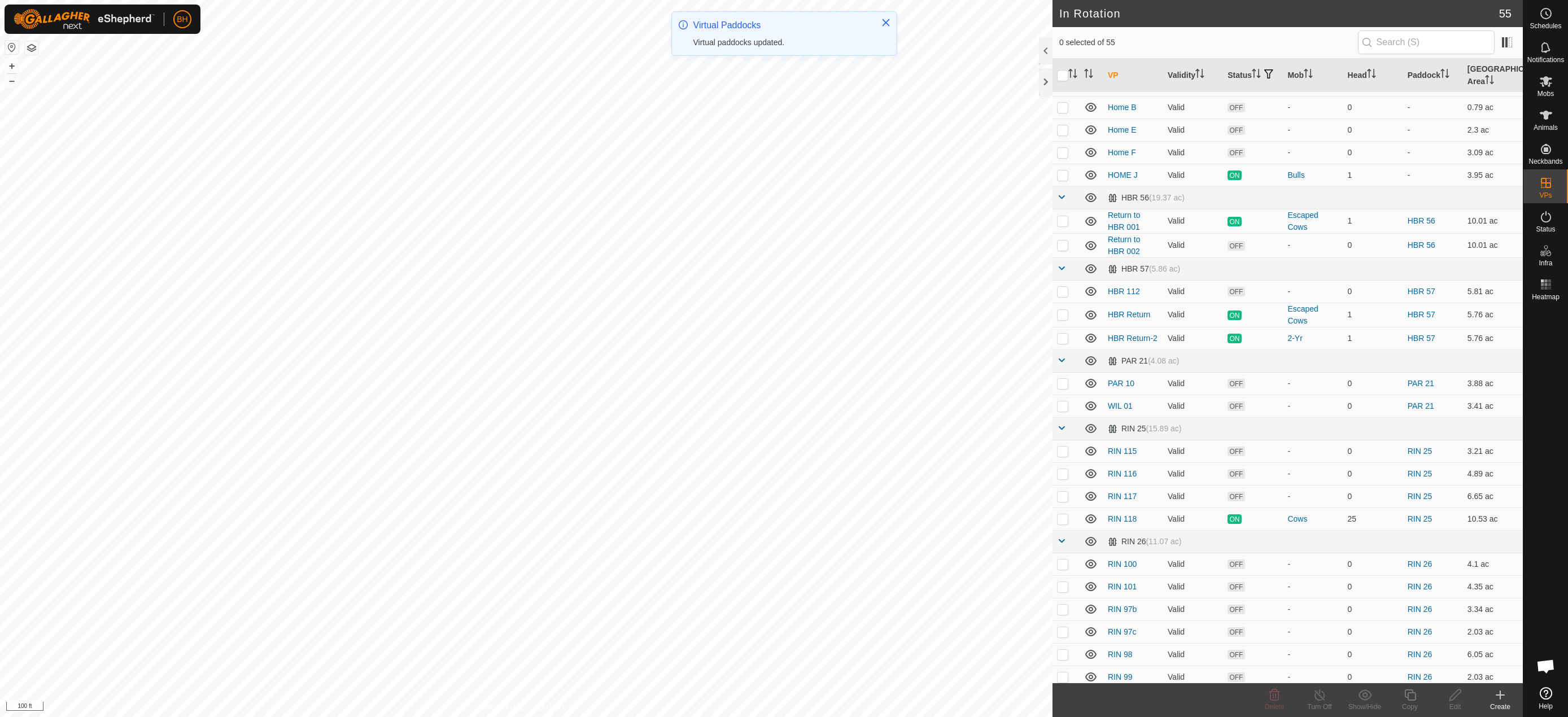
scroll to position [41, 0]
click at [1129, 339] on link "HBR Return-2" at bounding box center [1133, 338] width 50 height 9
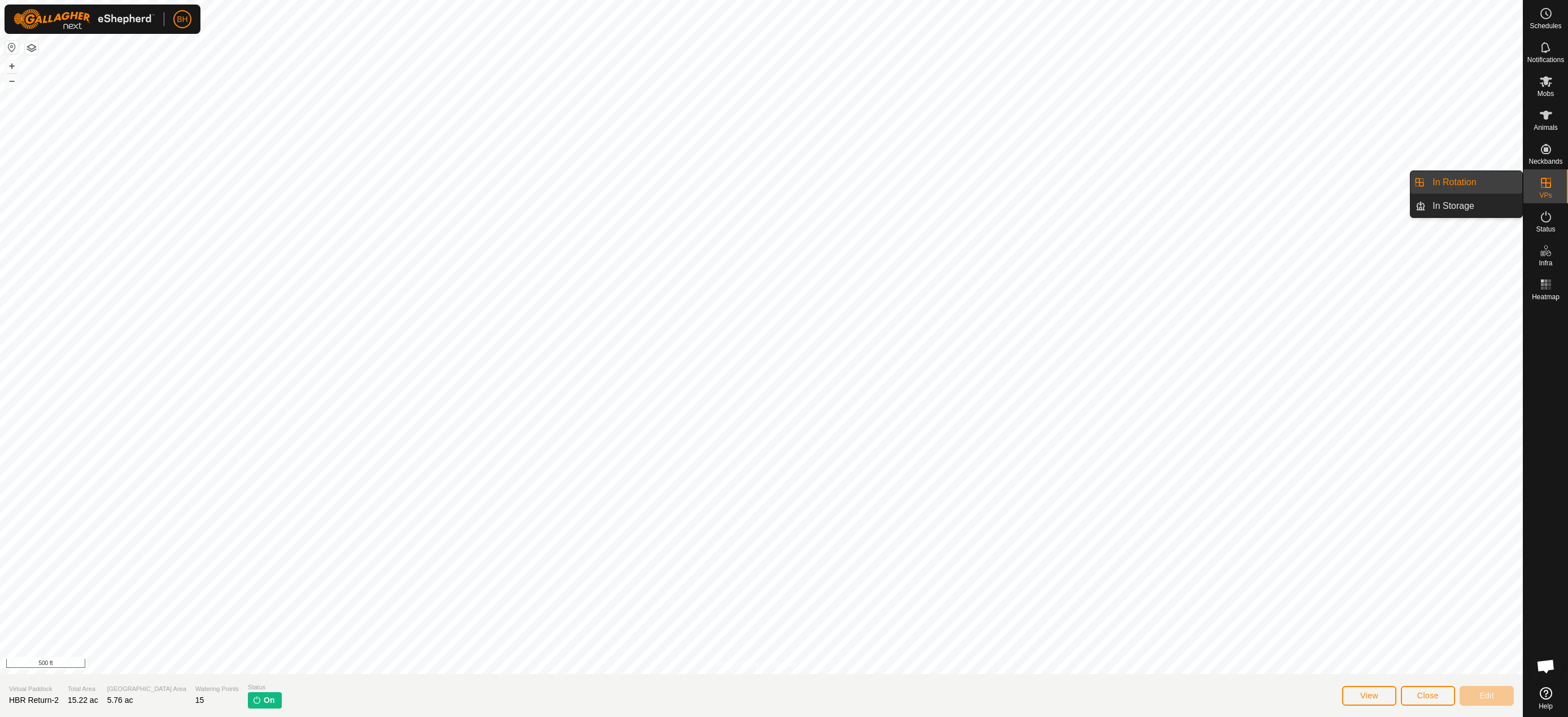
click at [1483, 186] on link "In Rotation" at bounding box center [1473, 182] width 96 height 23
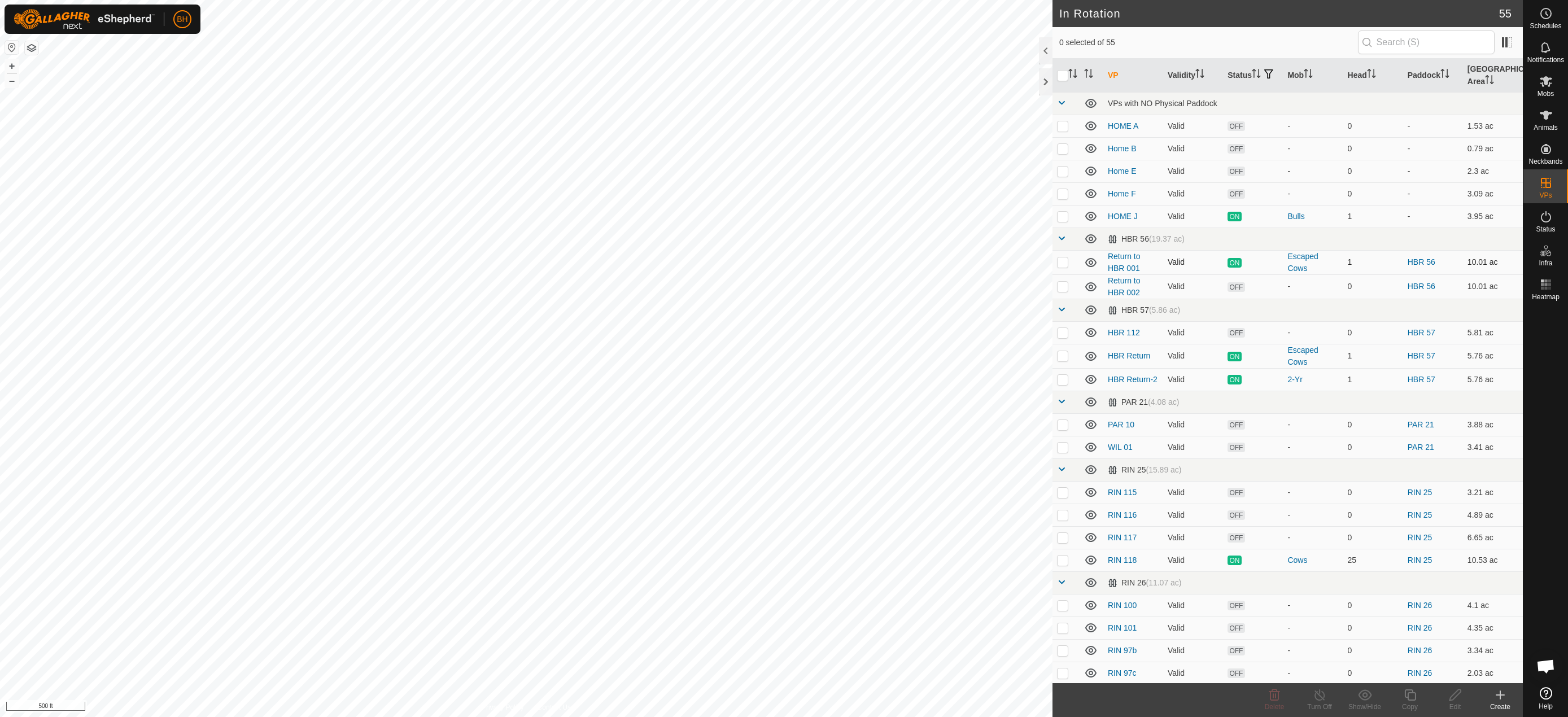
click at [1061, 266] on p-checkbox at bounding box center [1063, 262] width 11 height 9
checkbox input "false"
click at [1063, 285] on p-checkbox at bounding box center [1063, 286] width 11 height 9
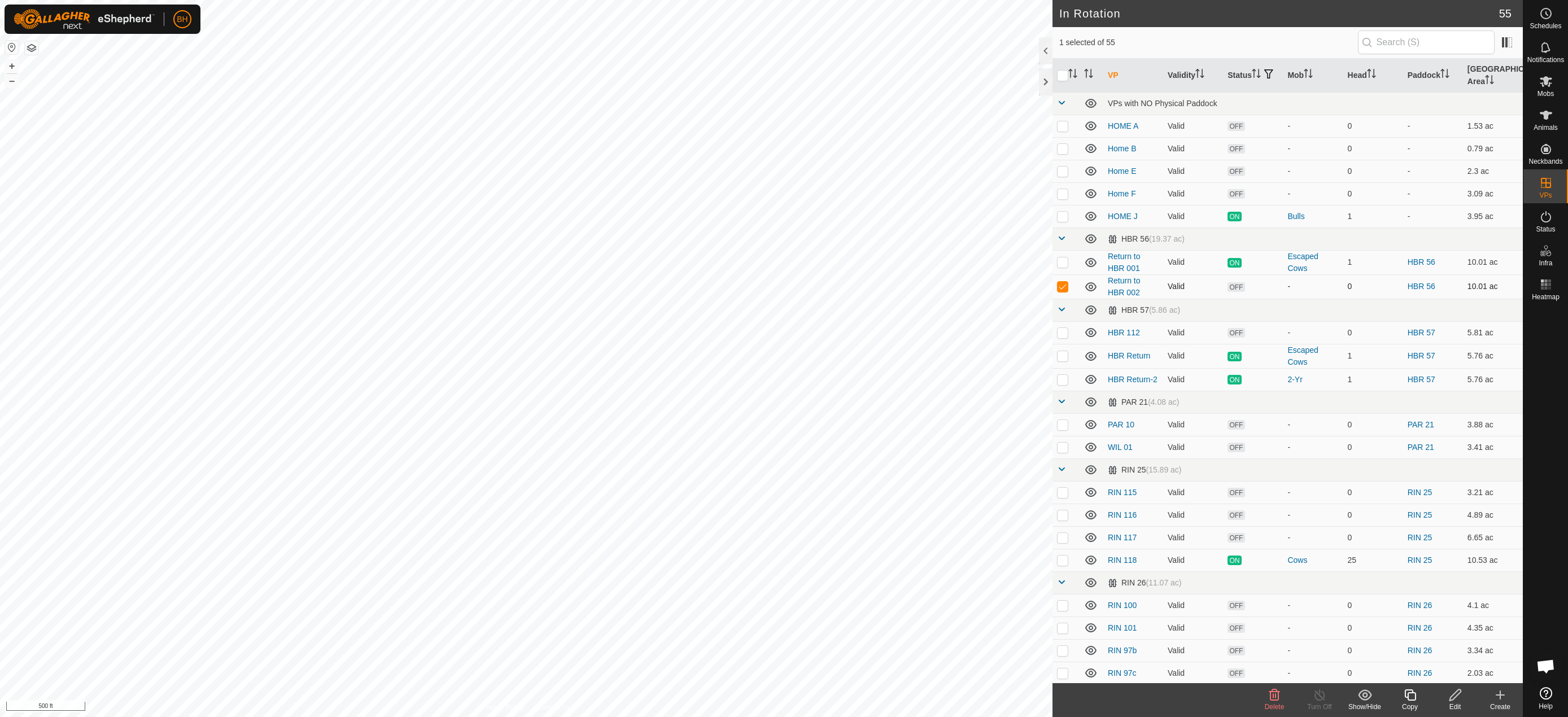
checkbox input "false"
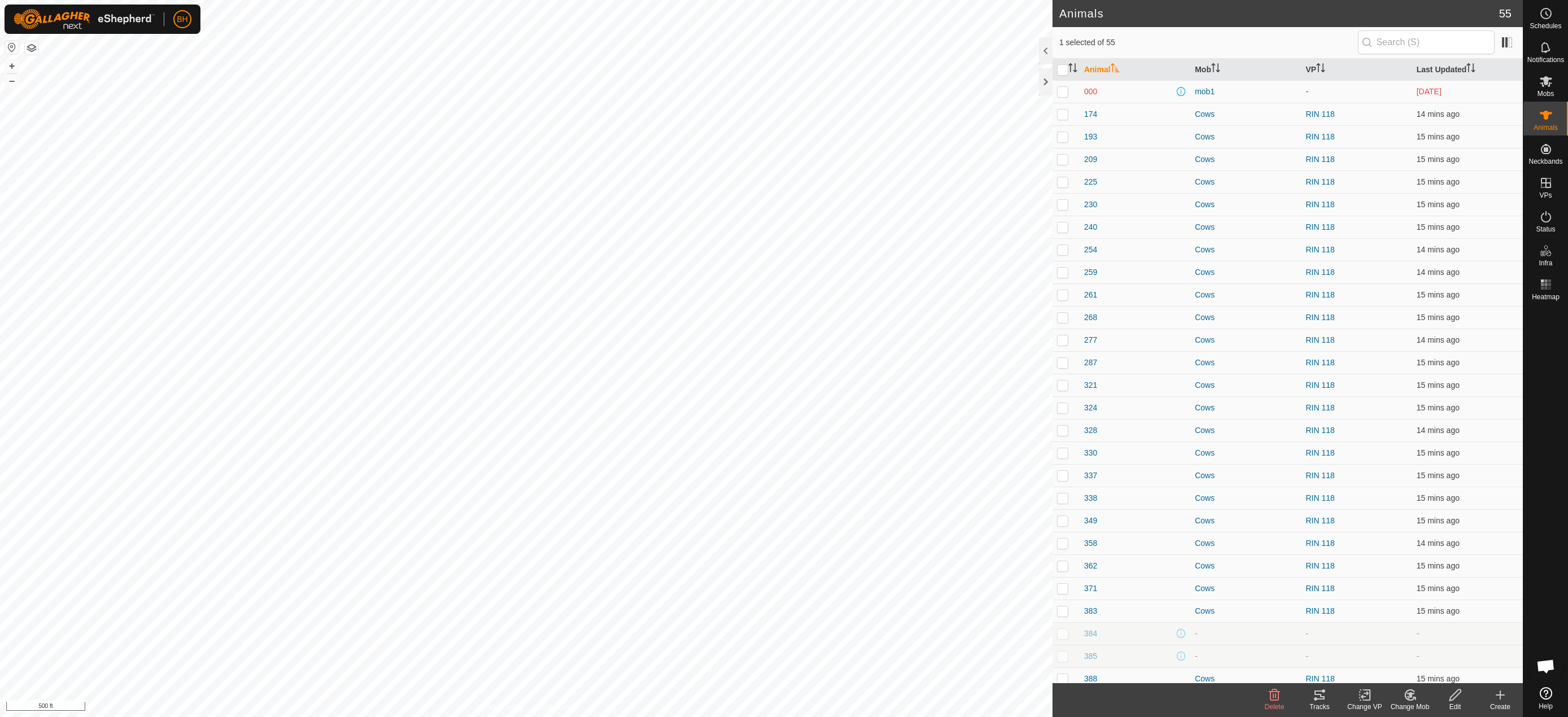
click at [1366, 698] on icon at bounding box center [1365, 695] width 14 height 14
drag, startPoint x: 1361, startPoint y: 674, endPoint x: 1371, endPoint y: 649, distance: 26.9
click at [1371, 649] on ul "Choose VP... Turn Off VP" at bounding box center [1398, 658] width 112 height 46
click at [1371, 649] on link "Choose VP..." at bounding box center [1398, 646] width 112 height 23
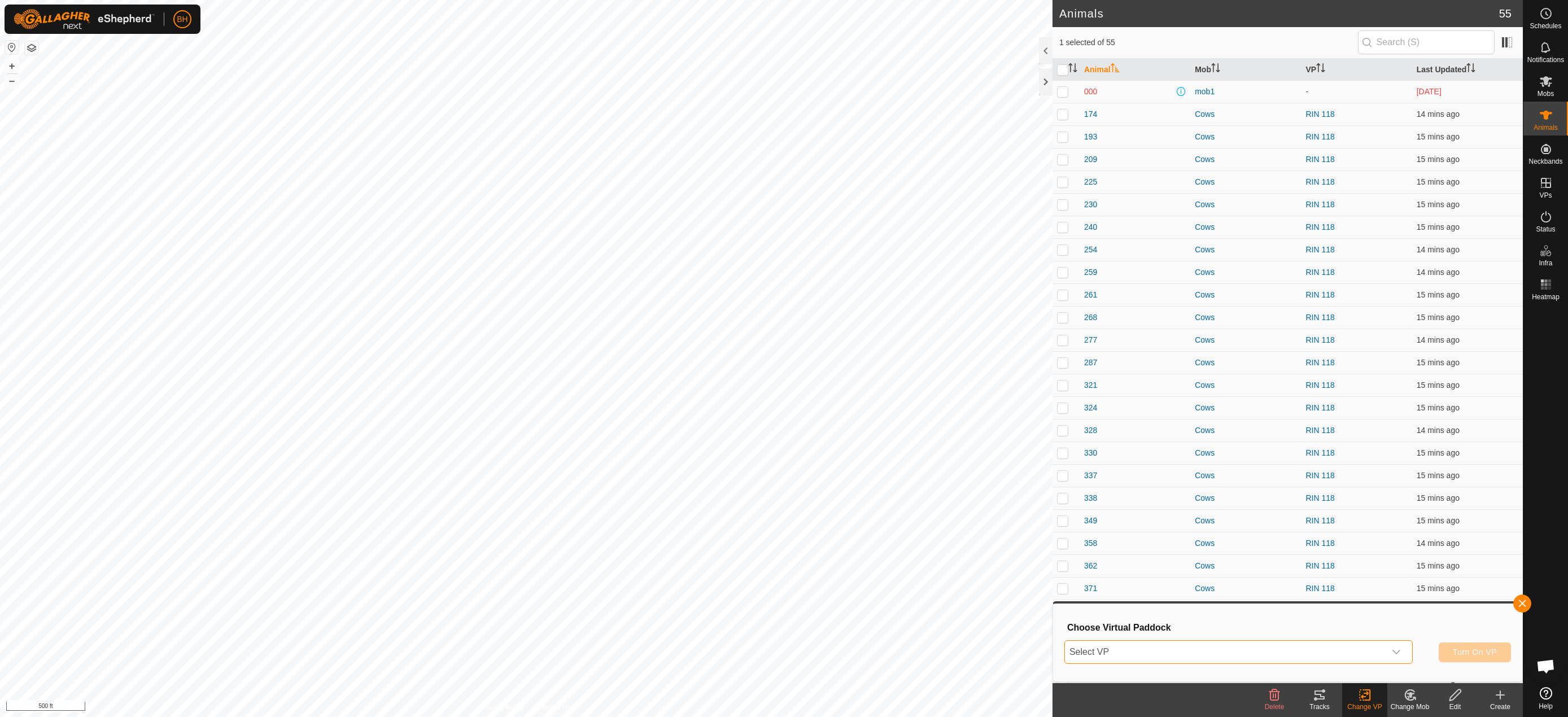
click at [1320, 655] on span "Select VP" at bounding box center [1225, 652] width 320 height 23
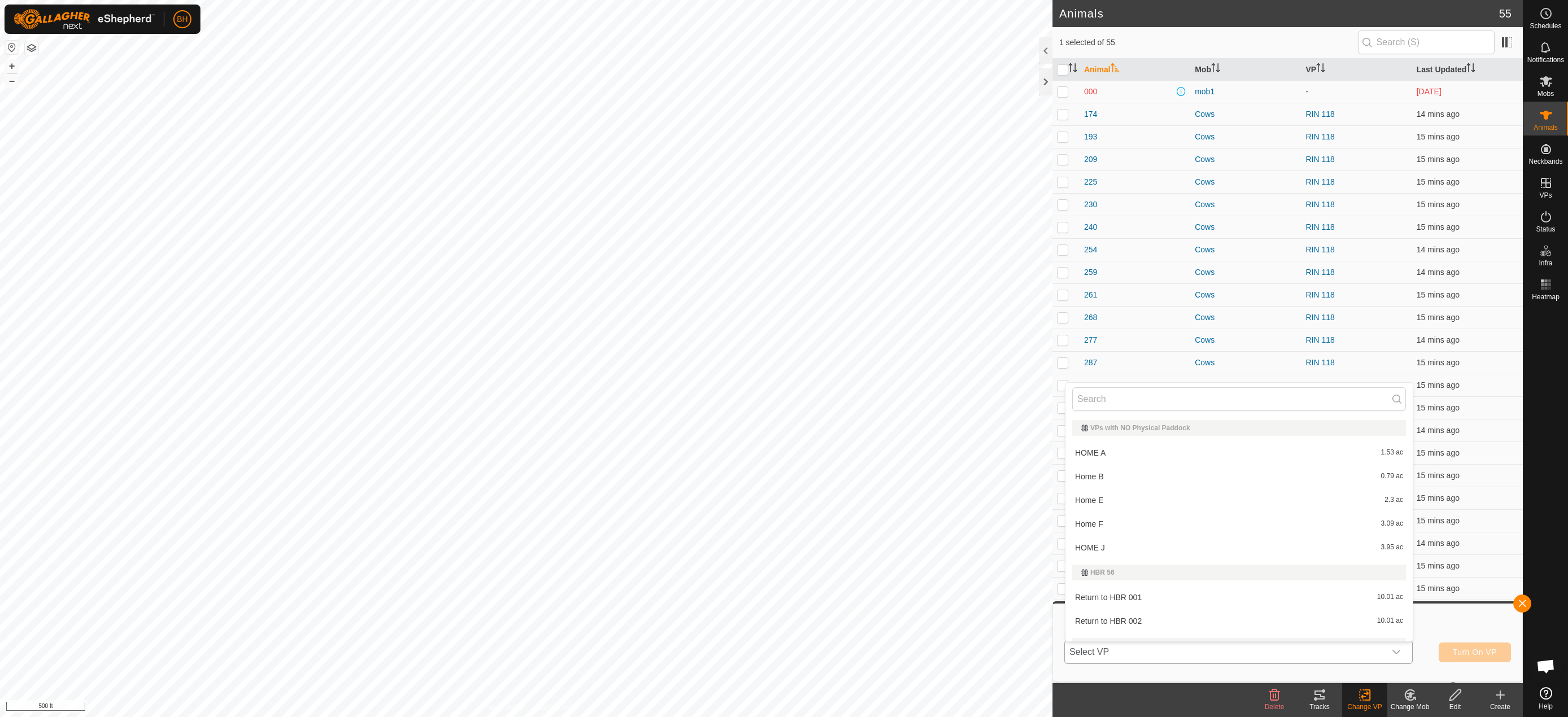
click at [1296, 624] on li "Return to HBR 002 10.01 ac" at bounding box center [1239, 621] width 347 height 23
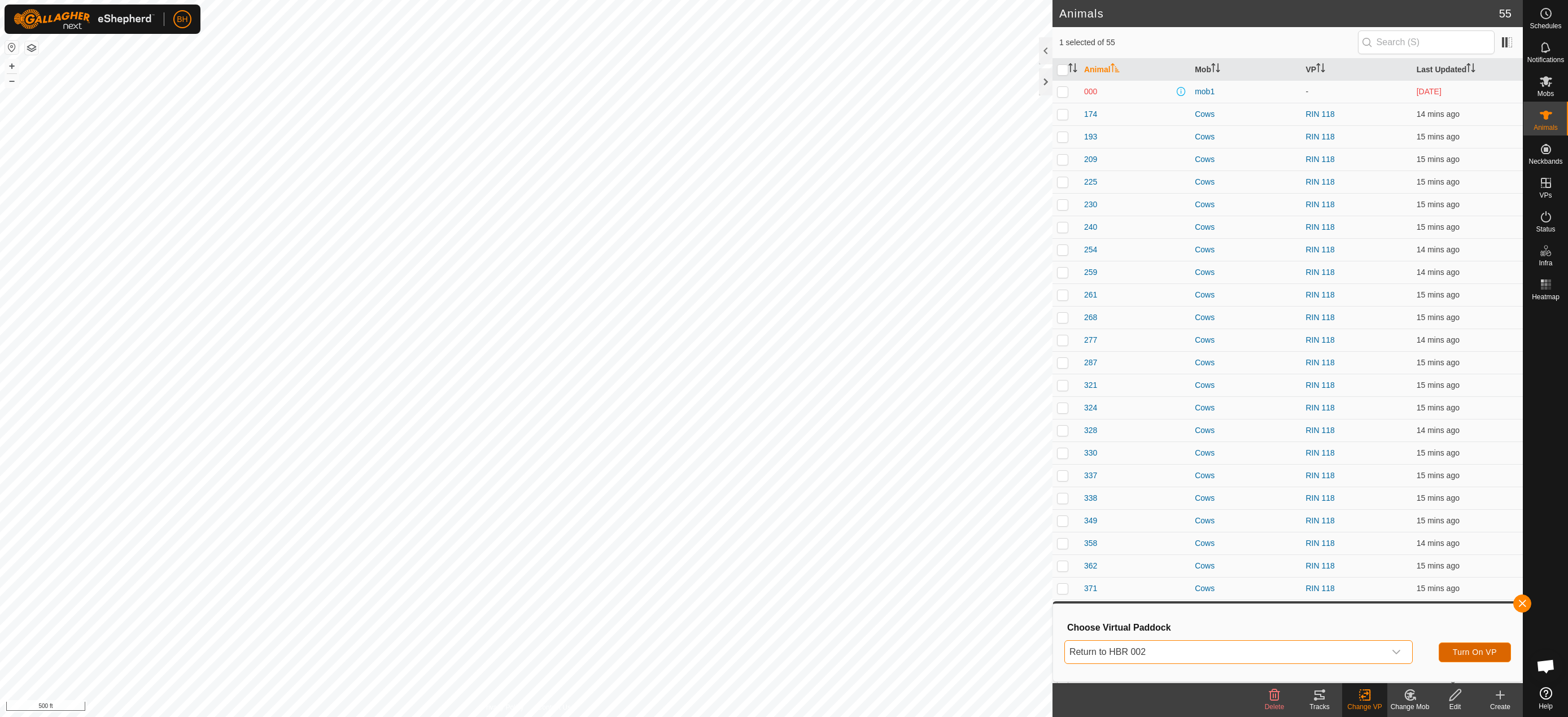
click at [1489, 654] on span "Turn On VP" at bounding box center [1475, 652] width 44 height 9
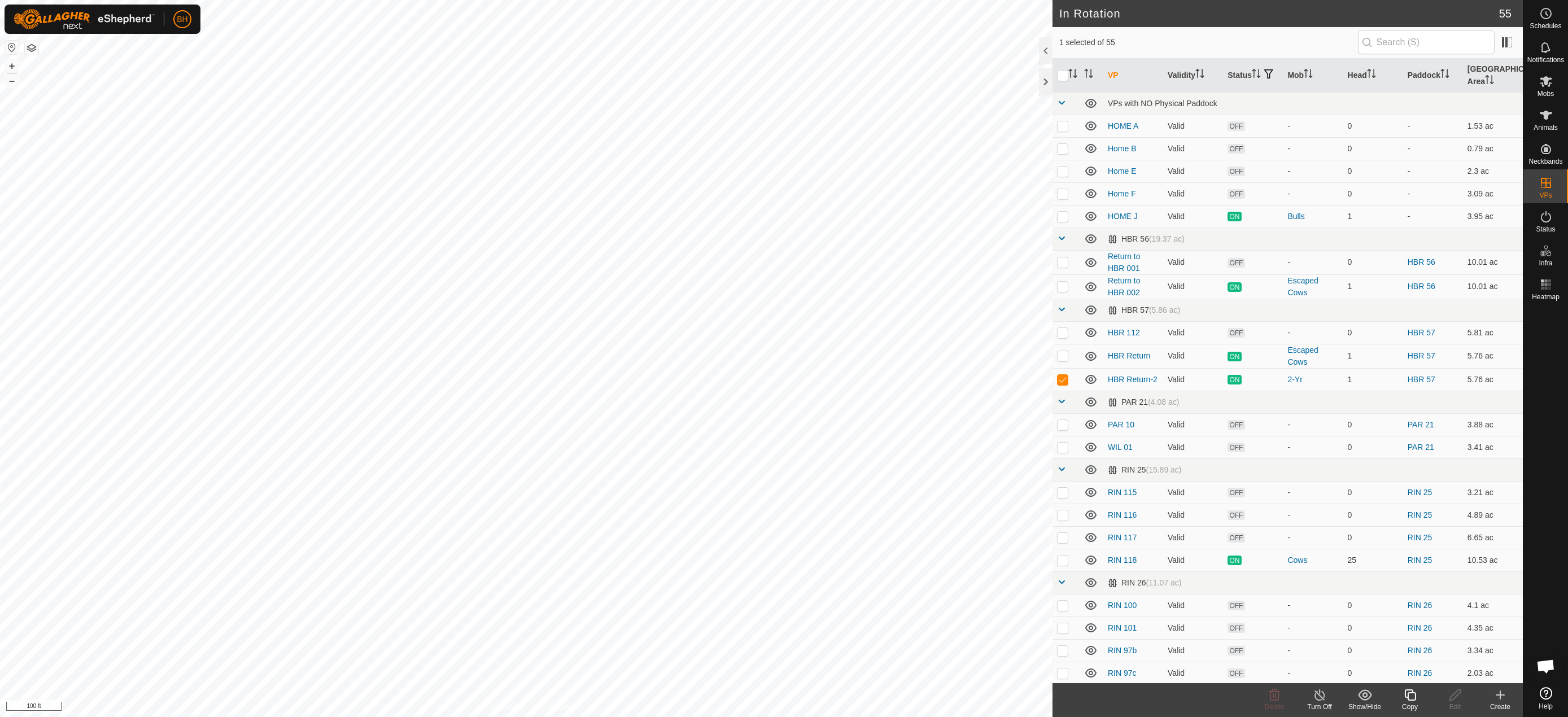
click at [1414, 698] on icon at bounding box center [1410, 695] width 14 height 14
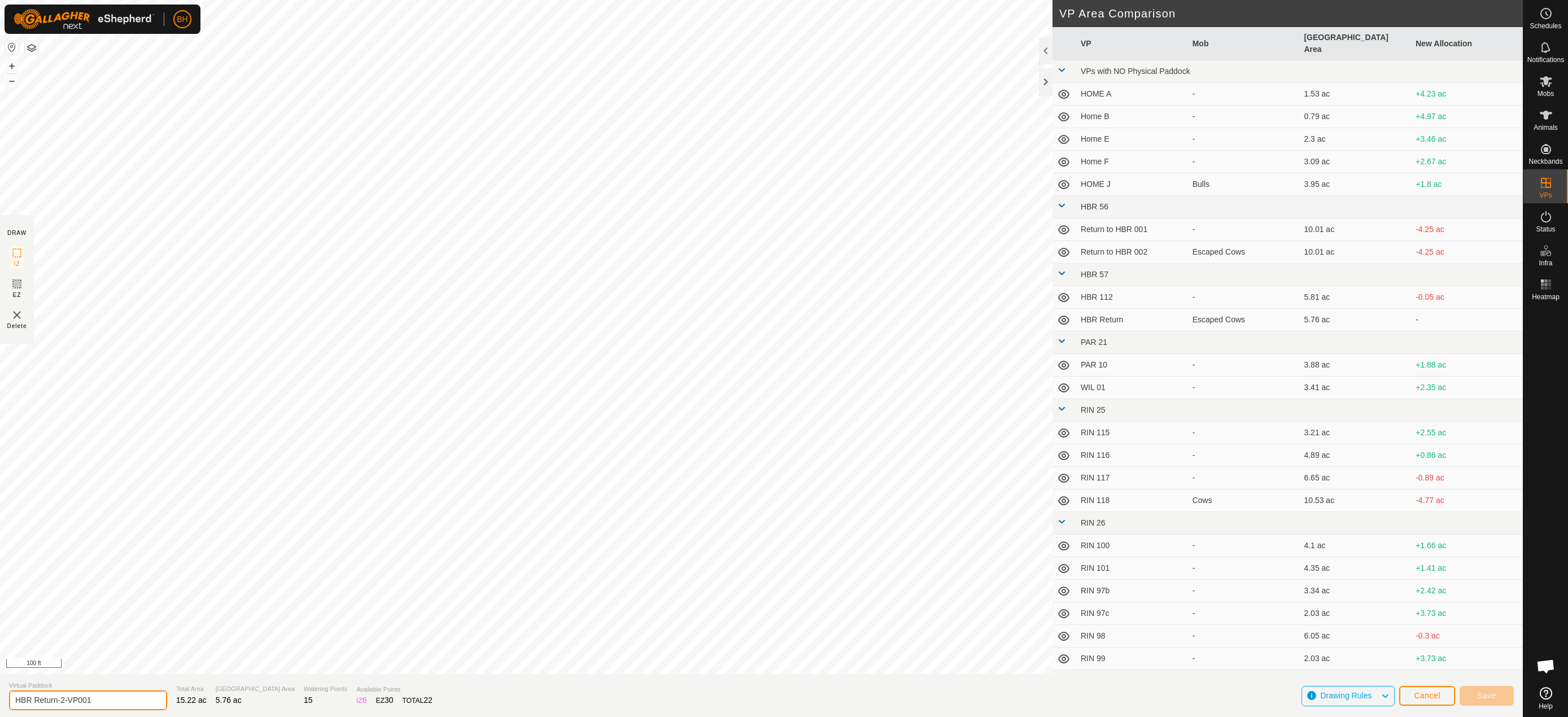
drag, startPoint x: 61, startPoint y: 698, endPoint x: 195, endPoint y: 725, distance: 136.7
click at [195, 716] on html "BH Schedules Notifications Mobs Animals Neckbands VPs Status Infra Heatmap Help…" at bounding box center [784, 358] width 1568 height 717
type input "HBR Return-3"
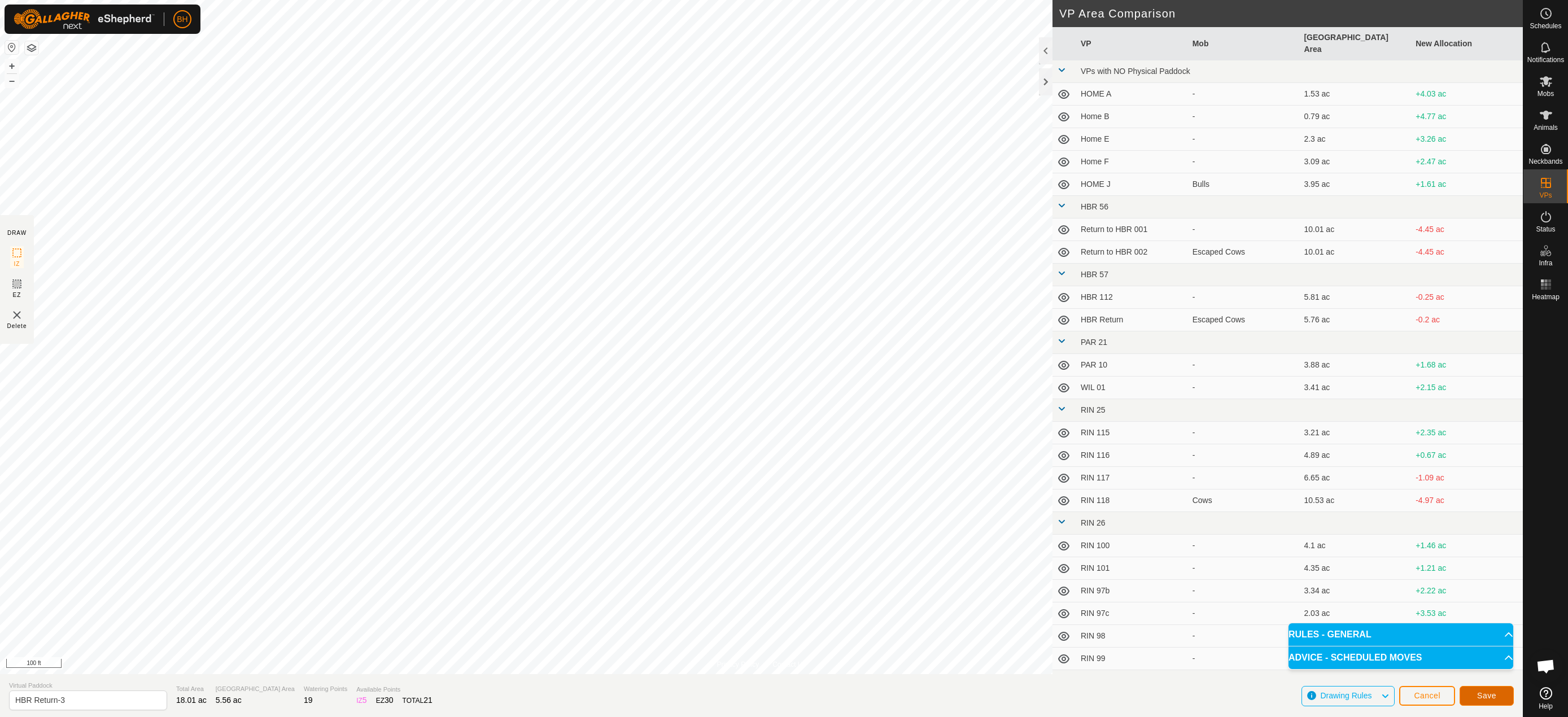
click at [1497, 697] on button "Save" at bounding box center [1487, 696] width 54 height 20
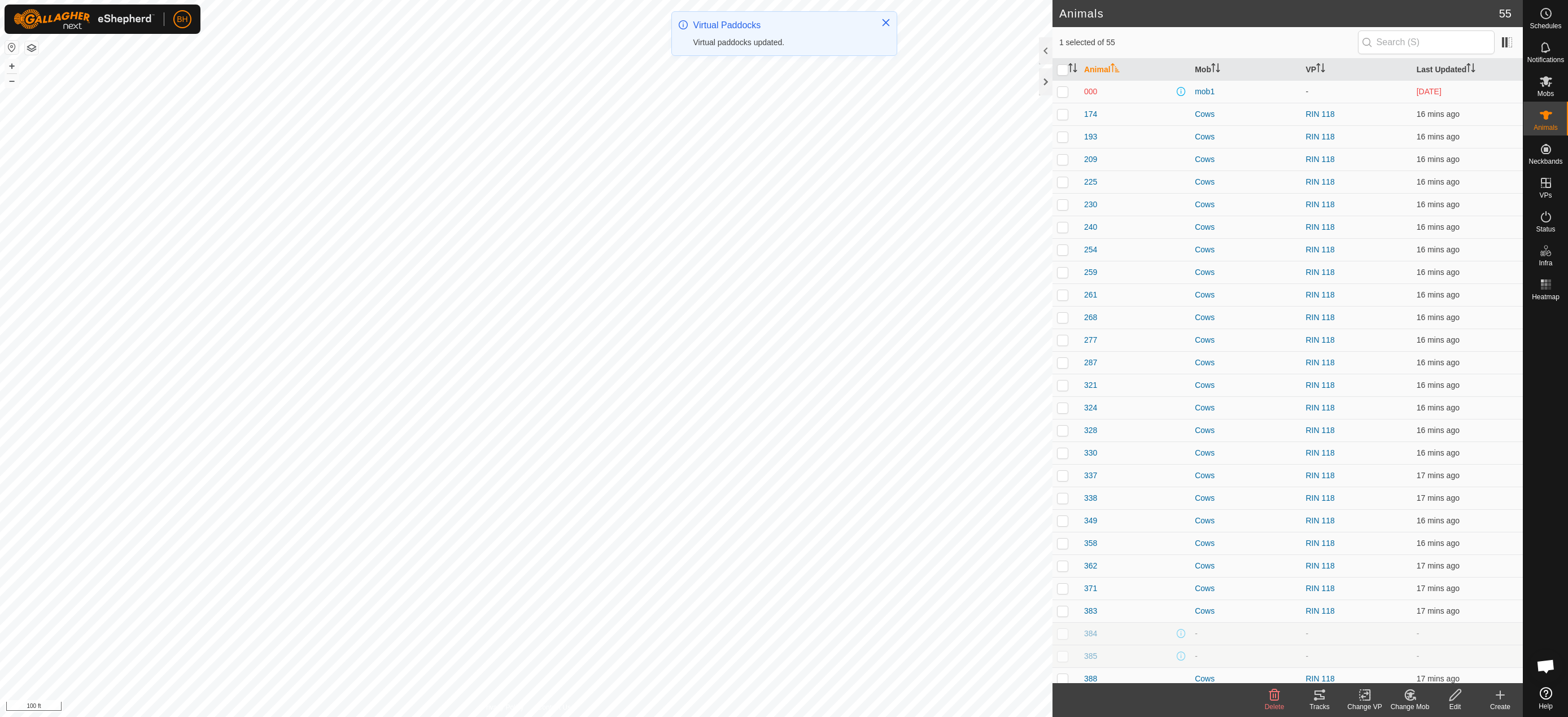
click at [1366, 698] on icon at bounding box center [1365, 695] width 14 height 14
click at [1401, 649] on link "Choose VP..." at bounding box center [1398, 646] width 112 height 23
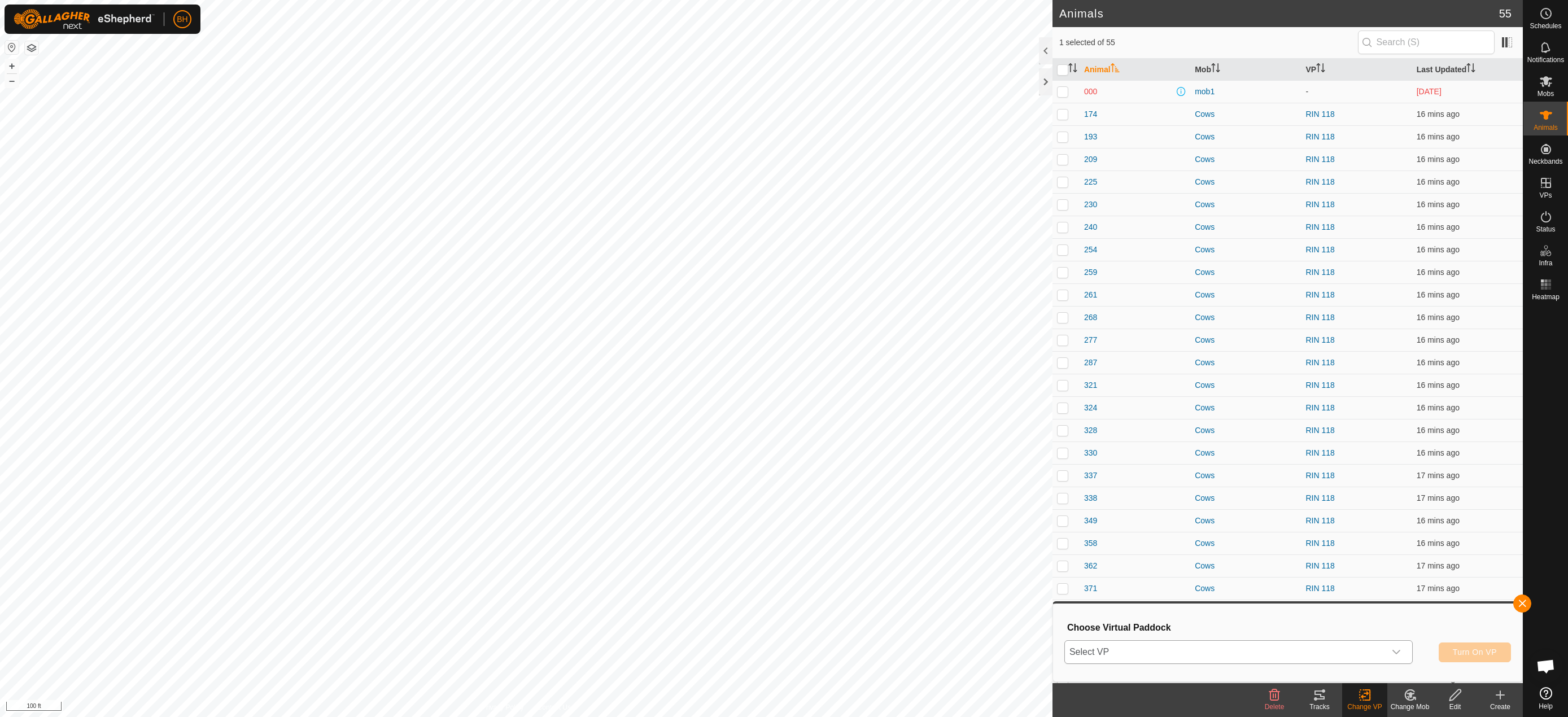
click at [1311, 644] on span "Select VP" at bounding box center [1225, 652] width 320 height 23
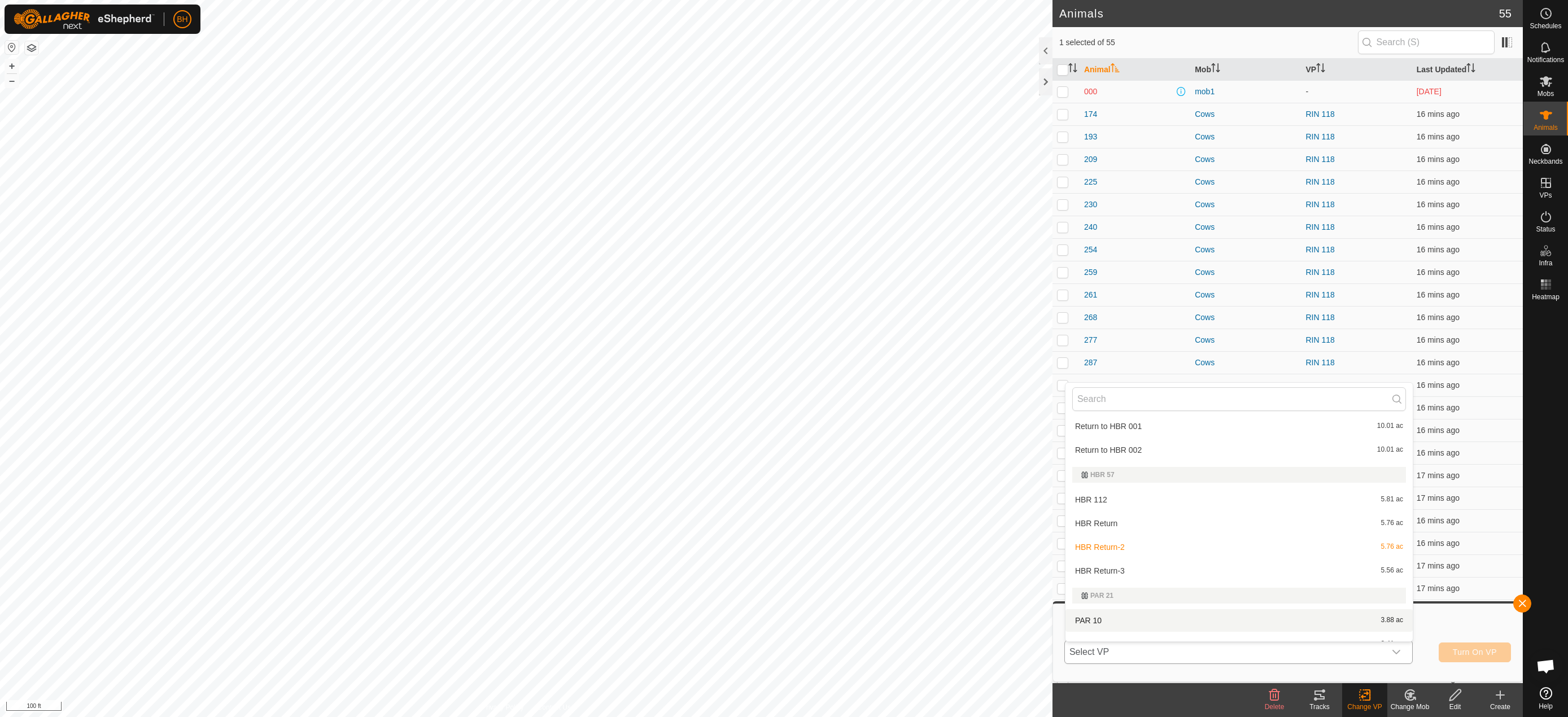
scroll to position [169, 0]
click at [1317, 580] on li "HBR Return-3 5.56 ac" at bounding box center [1239, 573] width 347 height 23
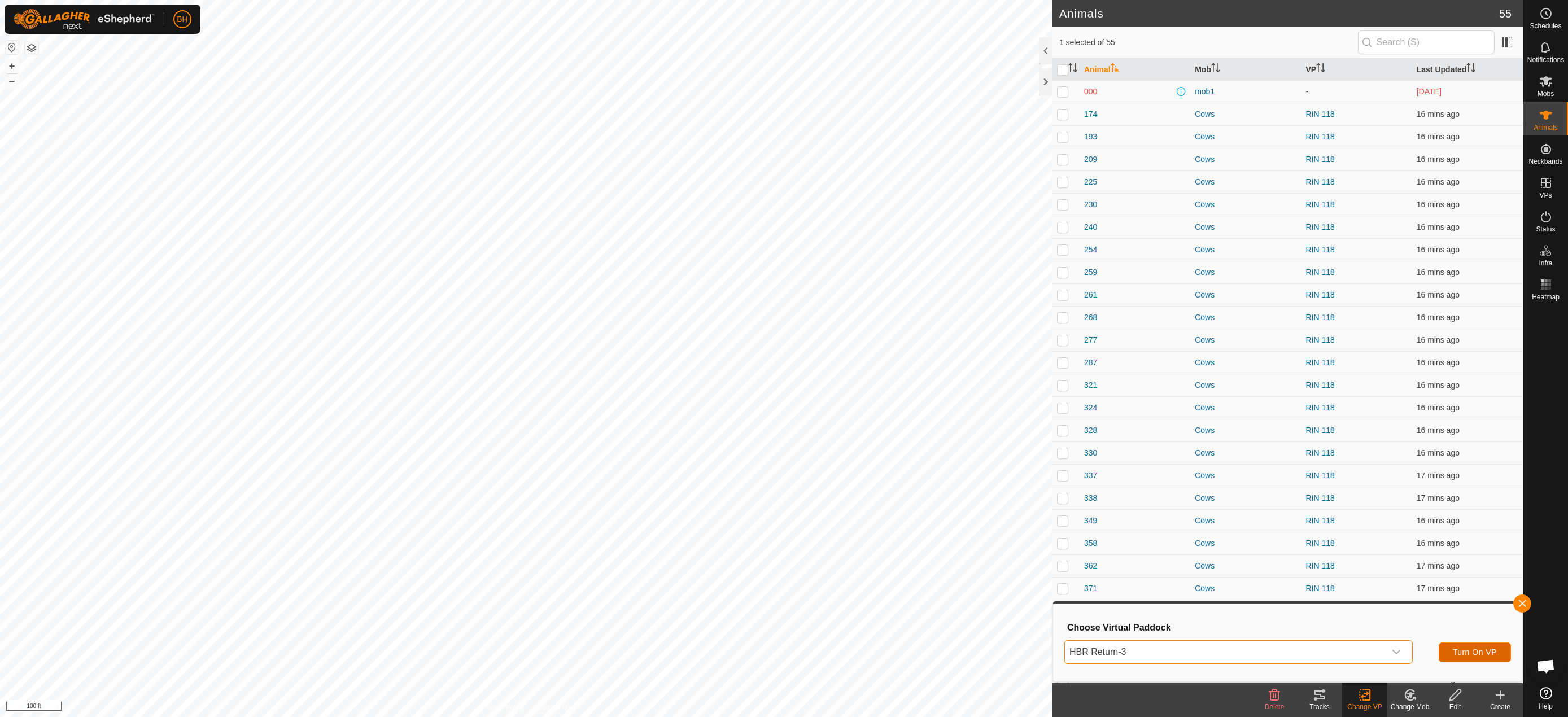
click at [1479, 651] on span "Turn On VP" at bounding box center [1475, 652] width 44 height 9
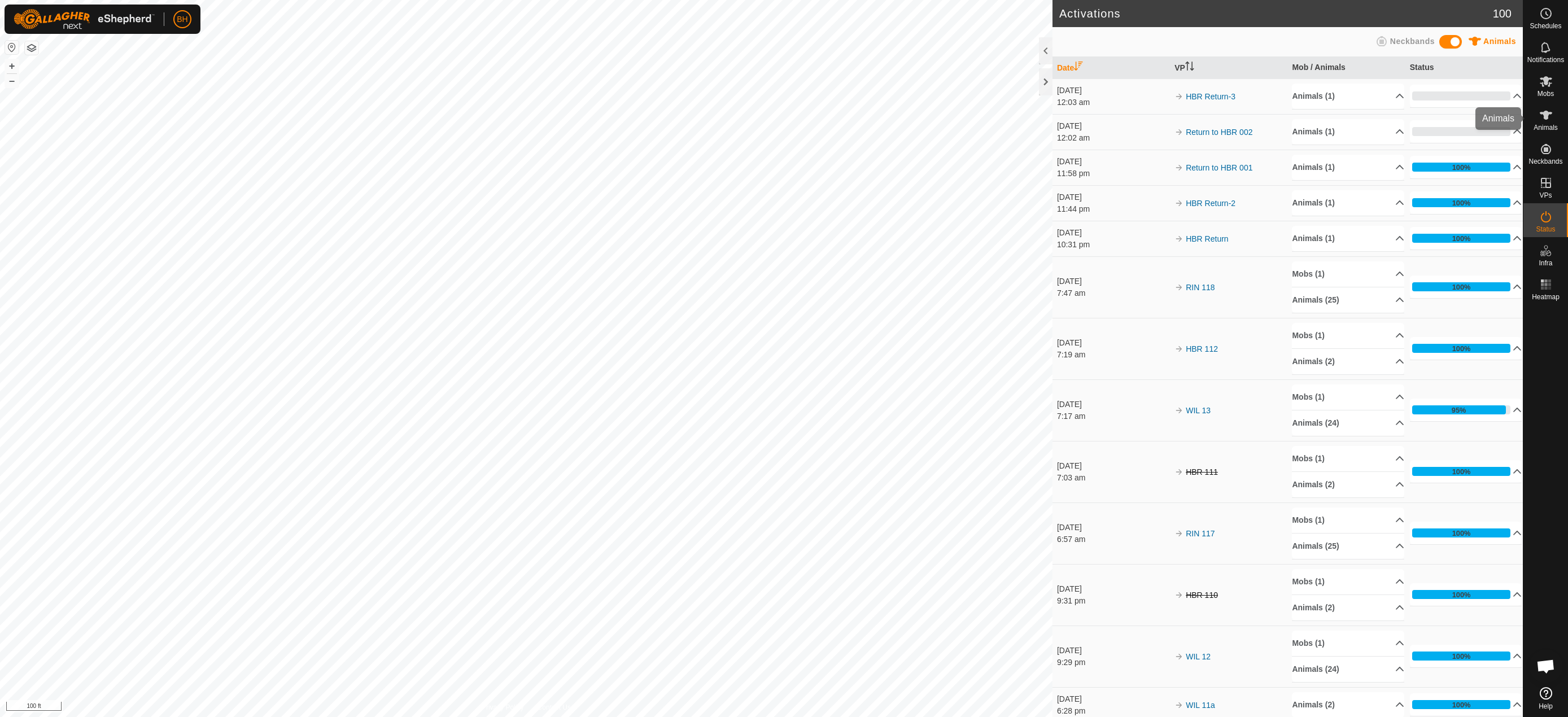
click at [1545, 115] on icon at bounding box center [1546, 115] width 13 height 9
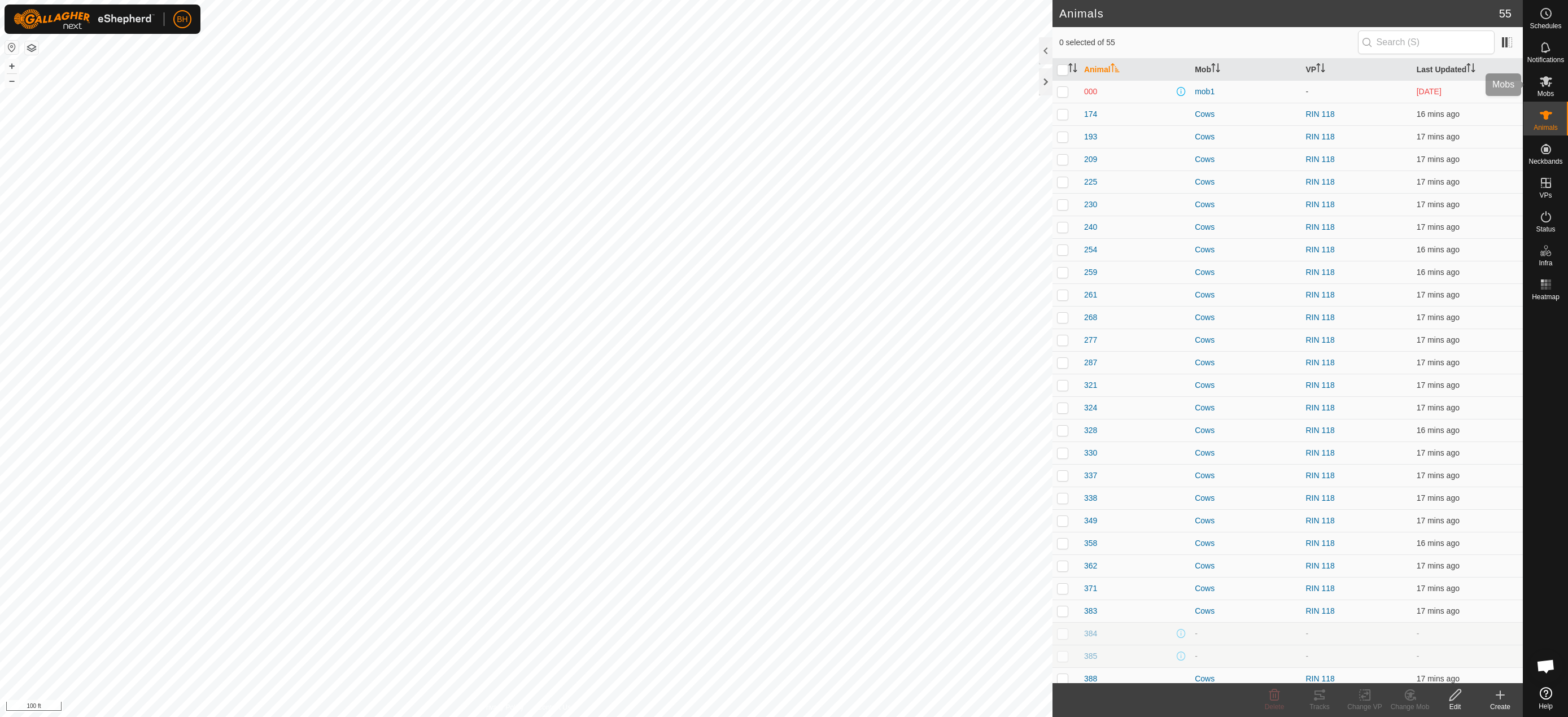
click at [1548, 84] on icon at bounding box center [1547, 81] width 14 height 14
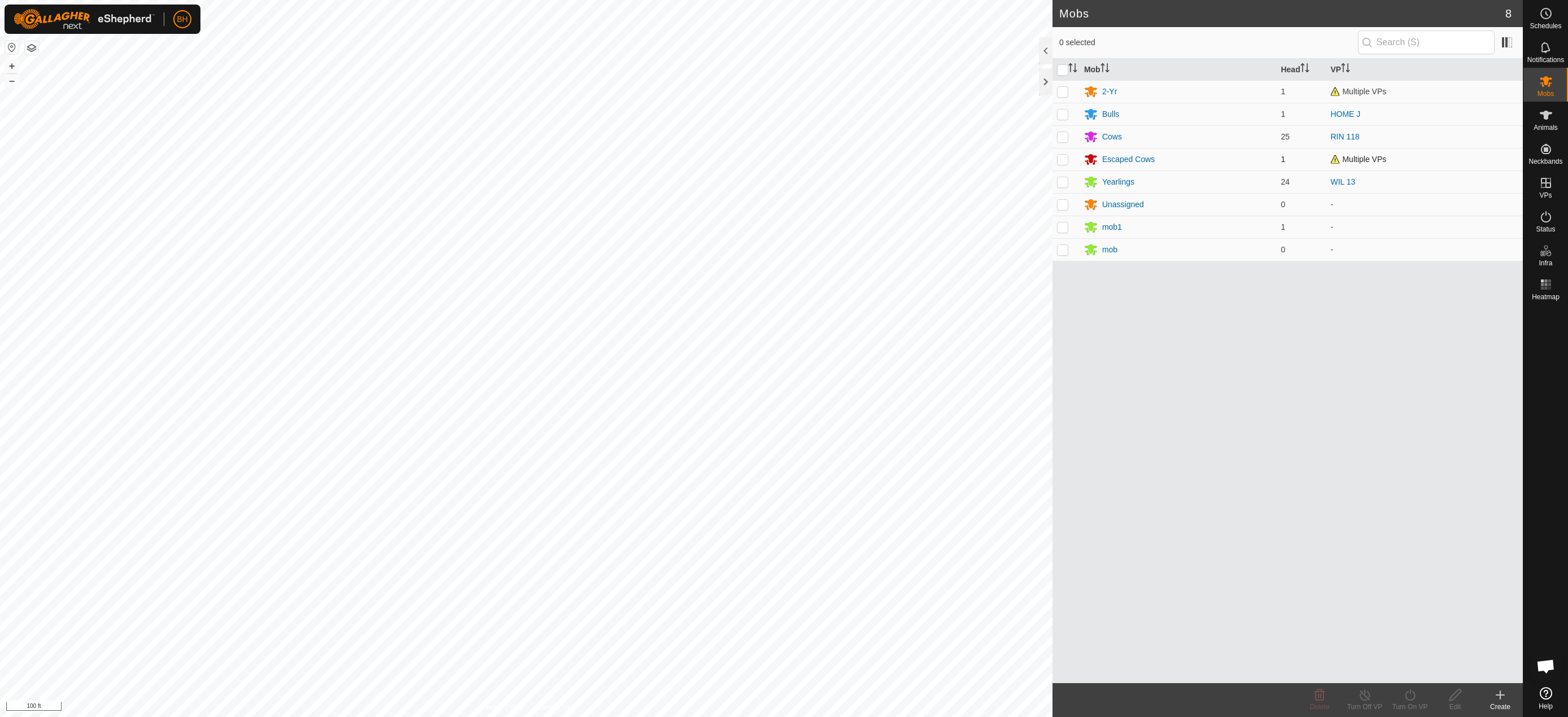
click at [1061, 161] on p-checkbox at bounding box center [1063, 159] width 11 height 9
checkbox input "true"
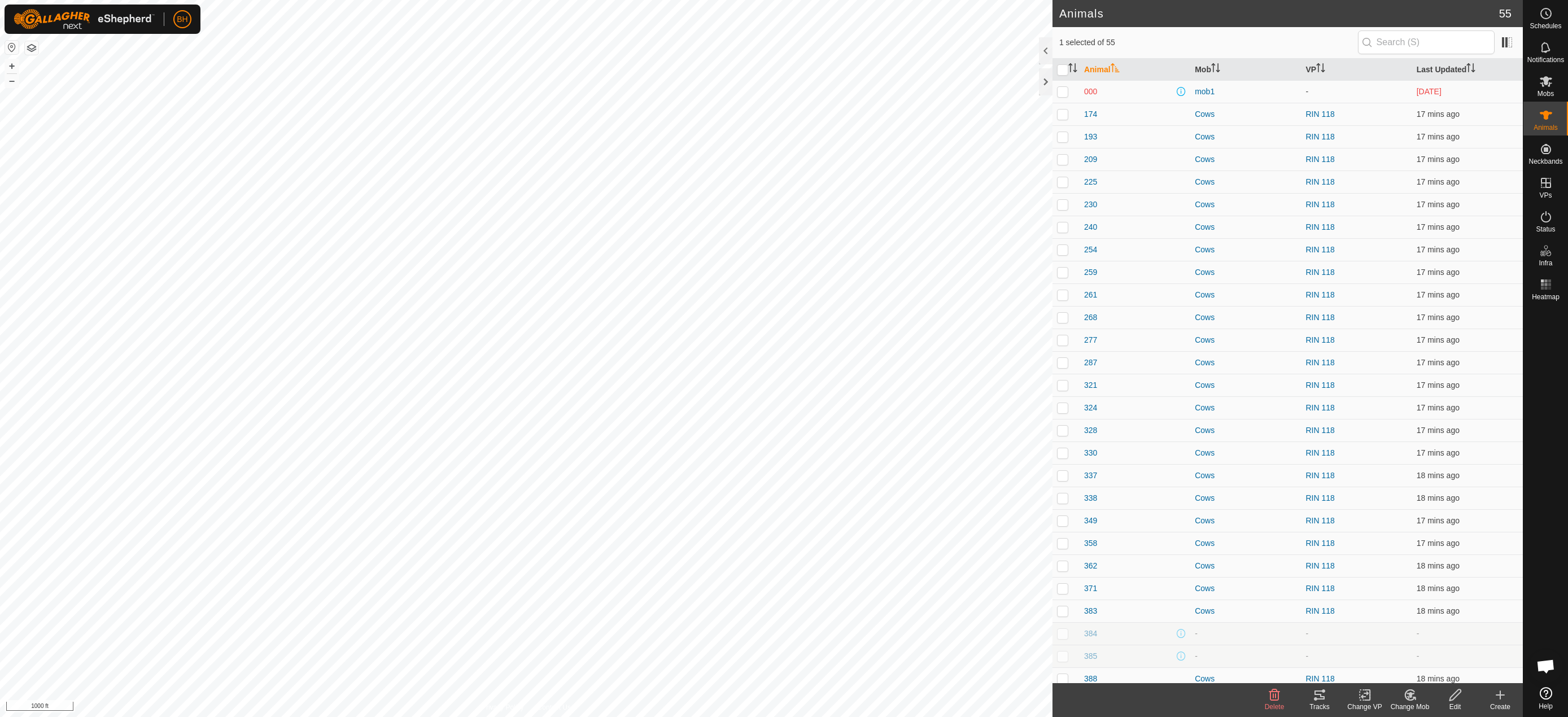
click at [1325, 700] on icon at bounding box center [1320, 695] width 14 height 14
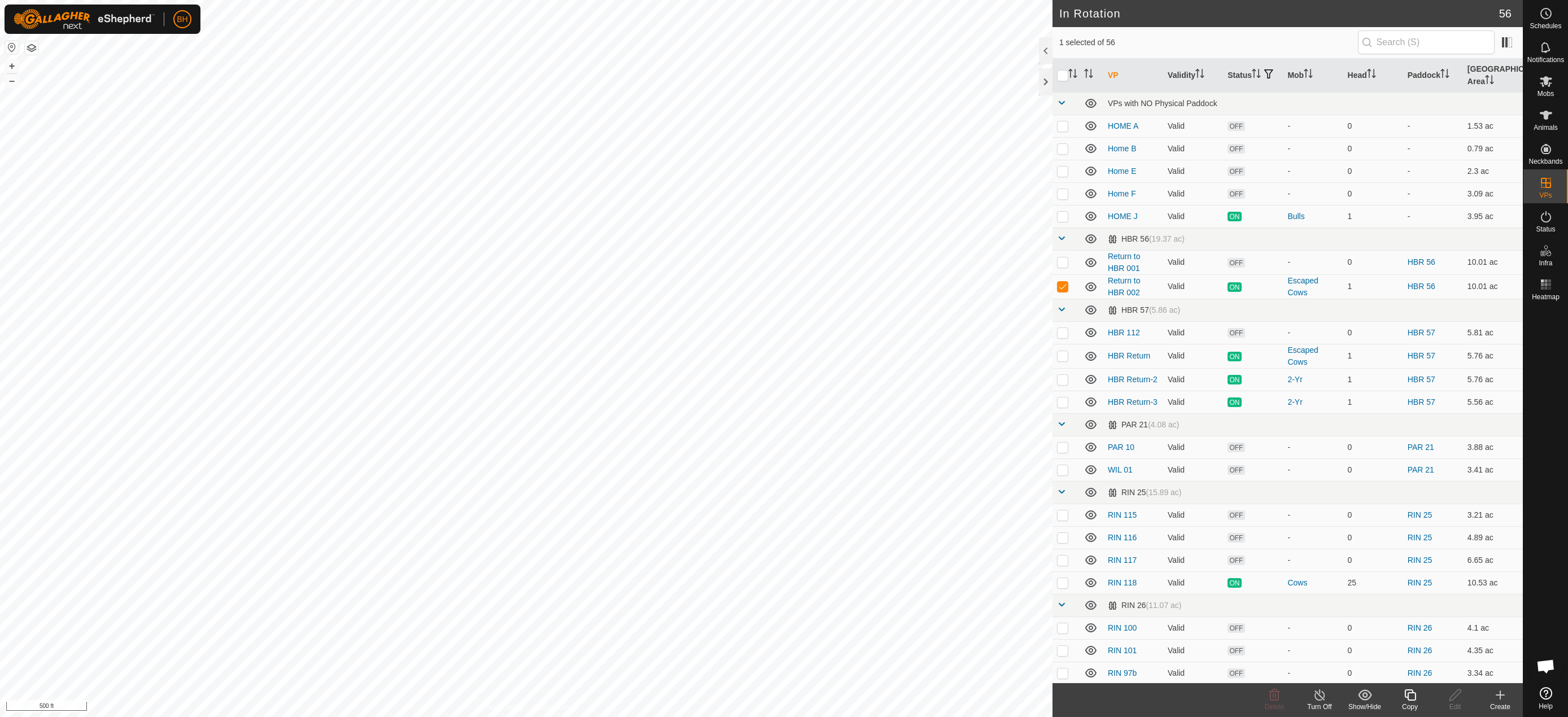
click at [1412, 701] on icon at bounding box center [1410, 695] width 11 height 11
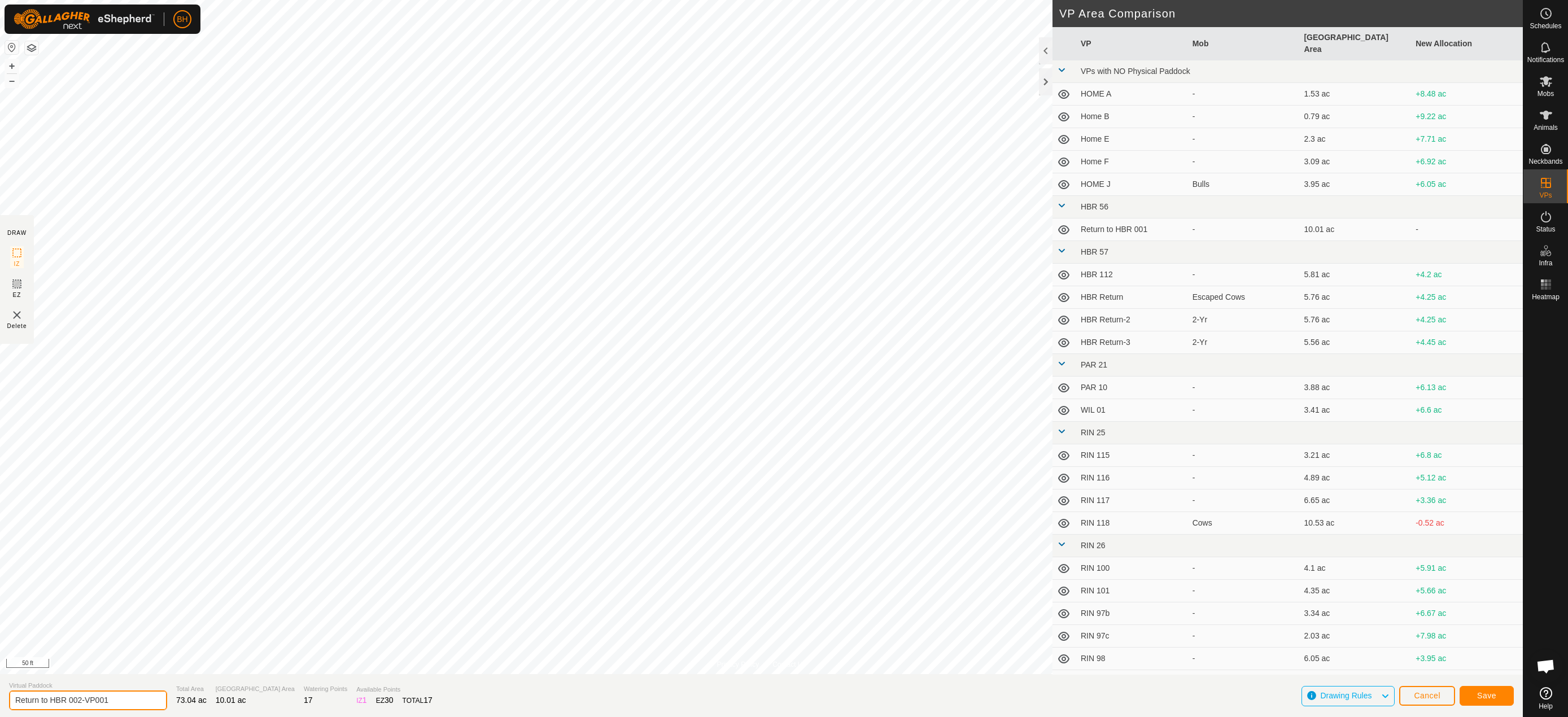
drag, startPoint x: 78, startPoint y: 701, endPoint x: 200, endPoint y: 714, distance: 122.7
click at [198, 714] on section "Virtual Paddock Return to HBR 002-VP001 Total Area 73.04 ac Grazing Area 10.01 …" at bounding box center [761, 696] width 1523 height 43
type input "Return to HBR 003"
click at [1477, 690] on button "Save" at bounding box center [1487, 696] width 54 height 20
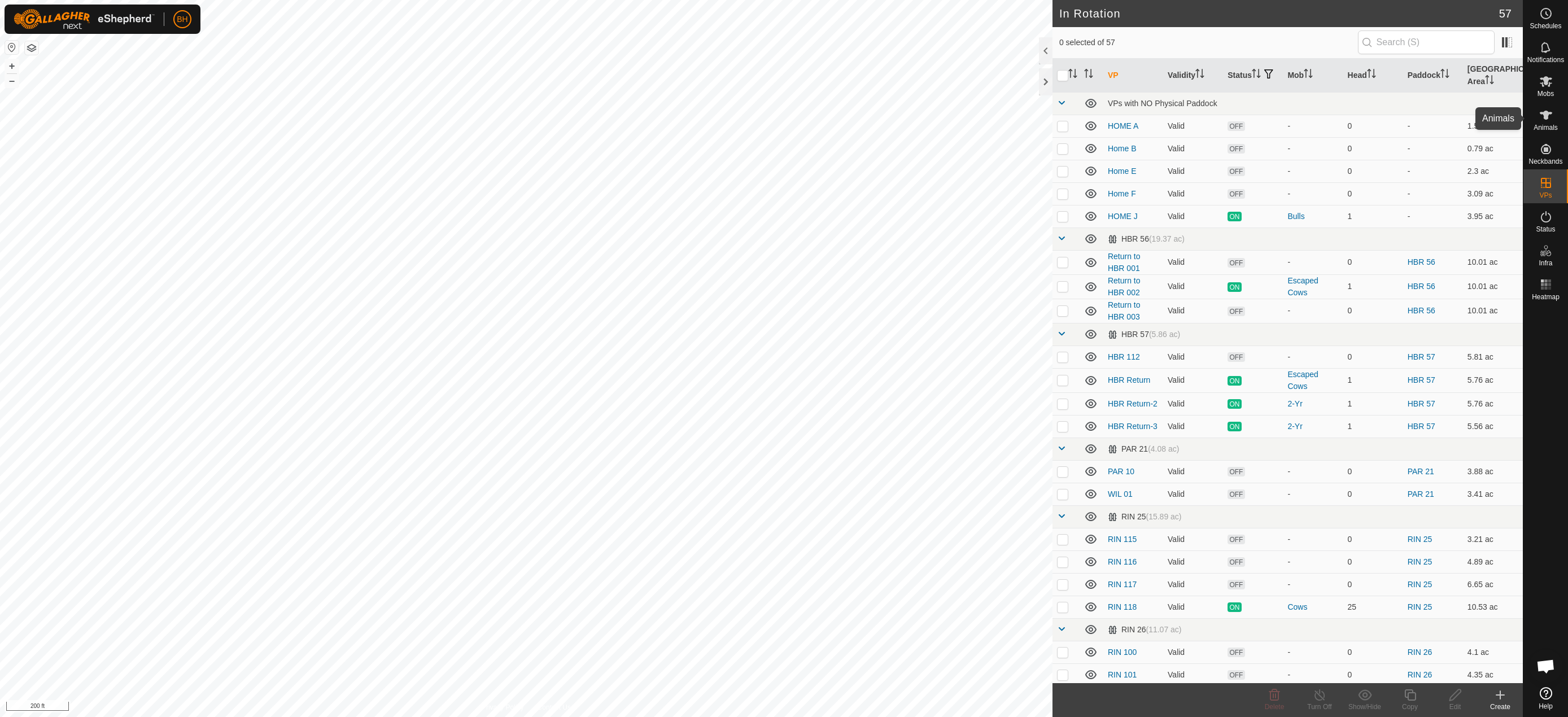
click at [1543, 127] on span "Animals" at bounding box center [1546, 127] width 25 height 7
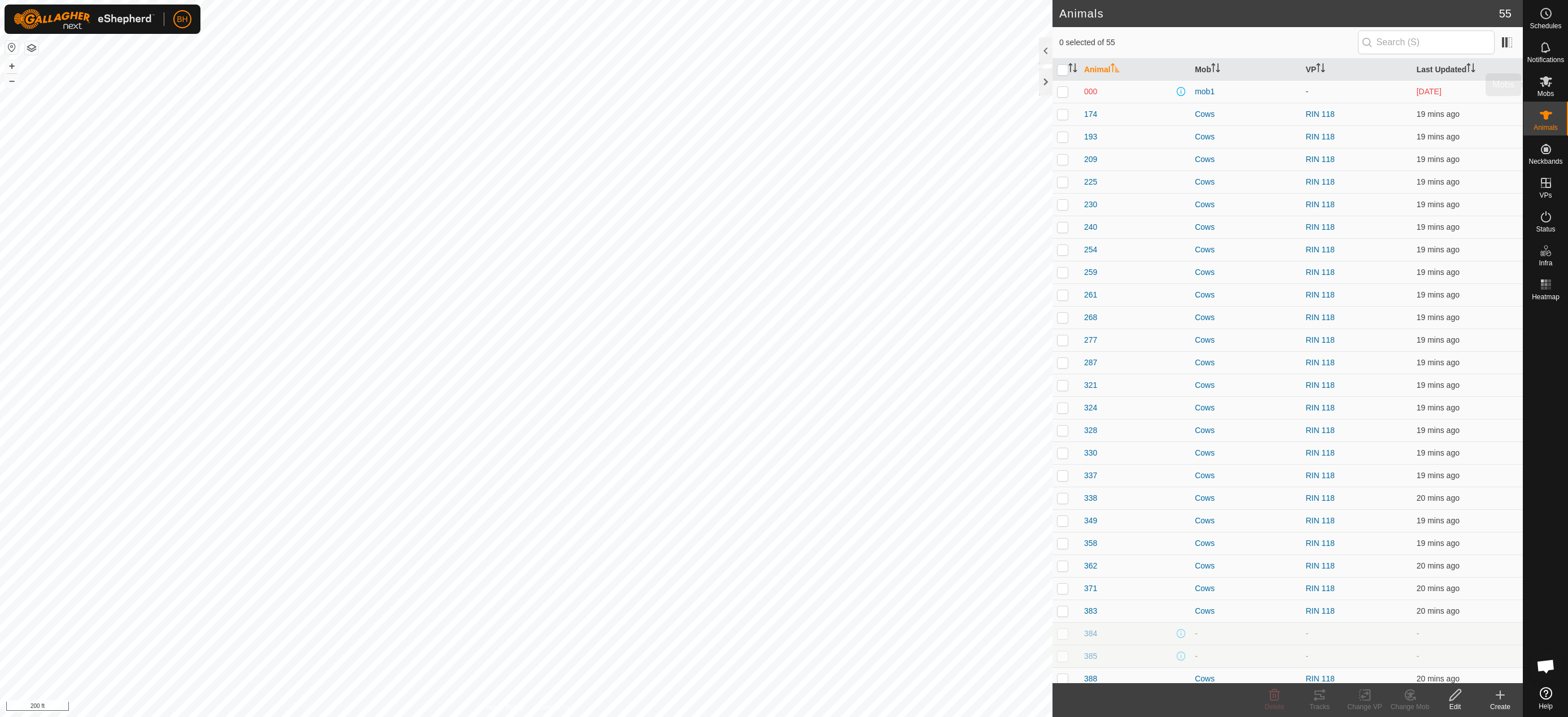
click at [1545, 87] on icon at bounding box center [1547, 81] width 14 height 14
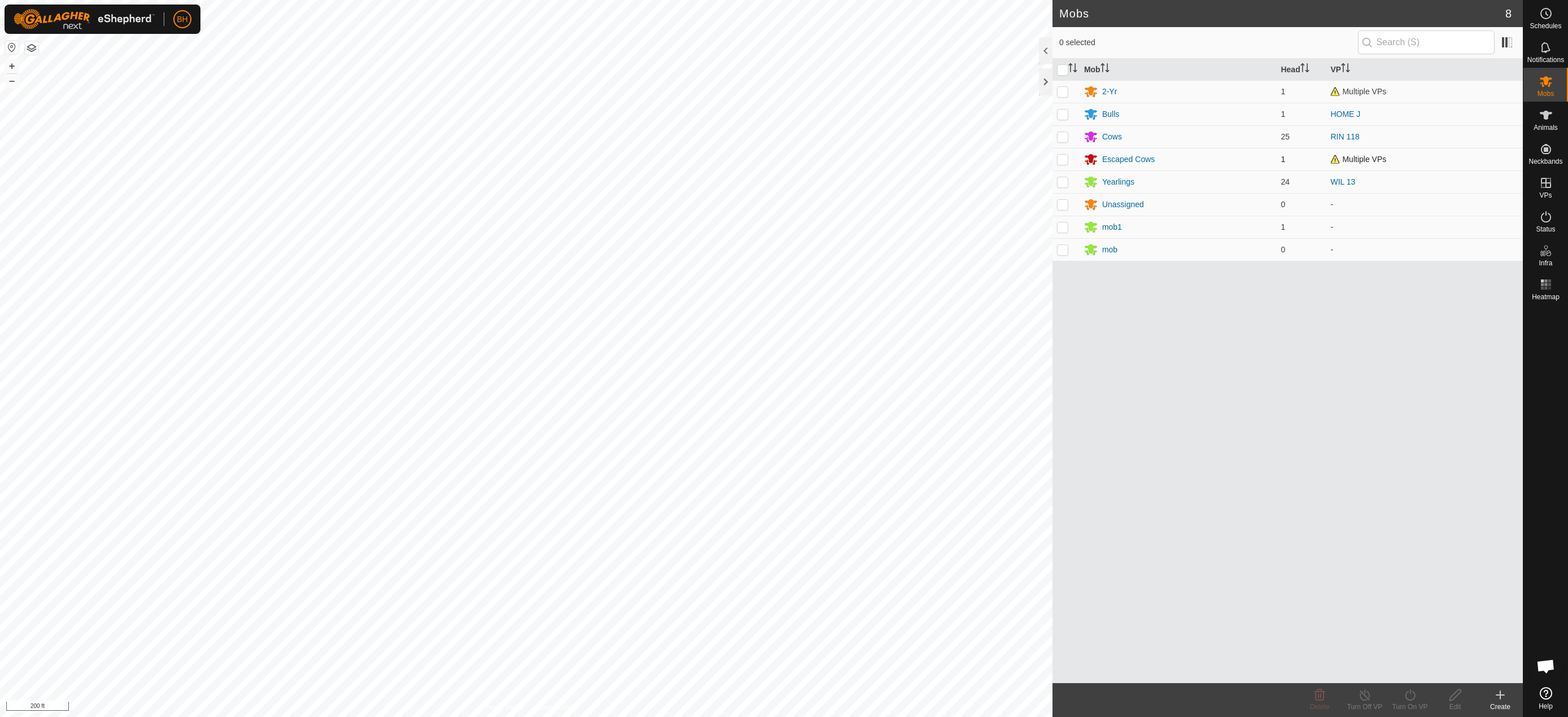
click at [1065, 156] on p-checkbox at bounding box center [1063, 159] width 11 height 9
checkbox input "true"
click at [1409, 703] on div "Turn On VP" at bounding box center [1410, 707] width 45 height 10
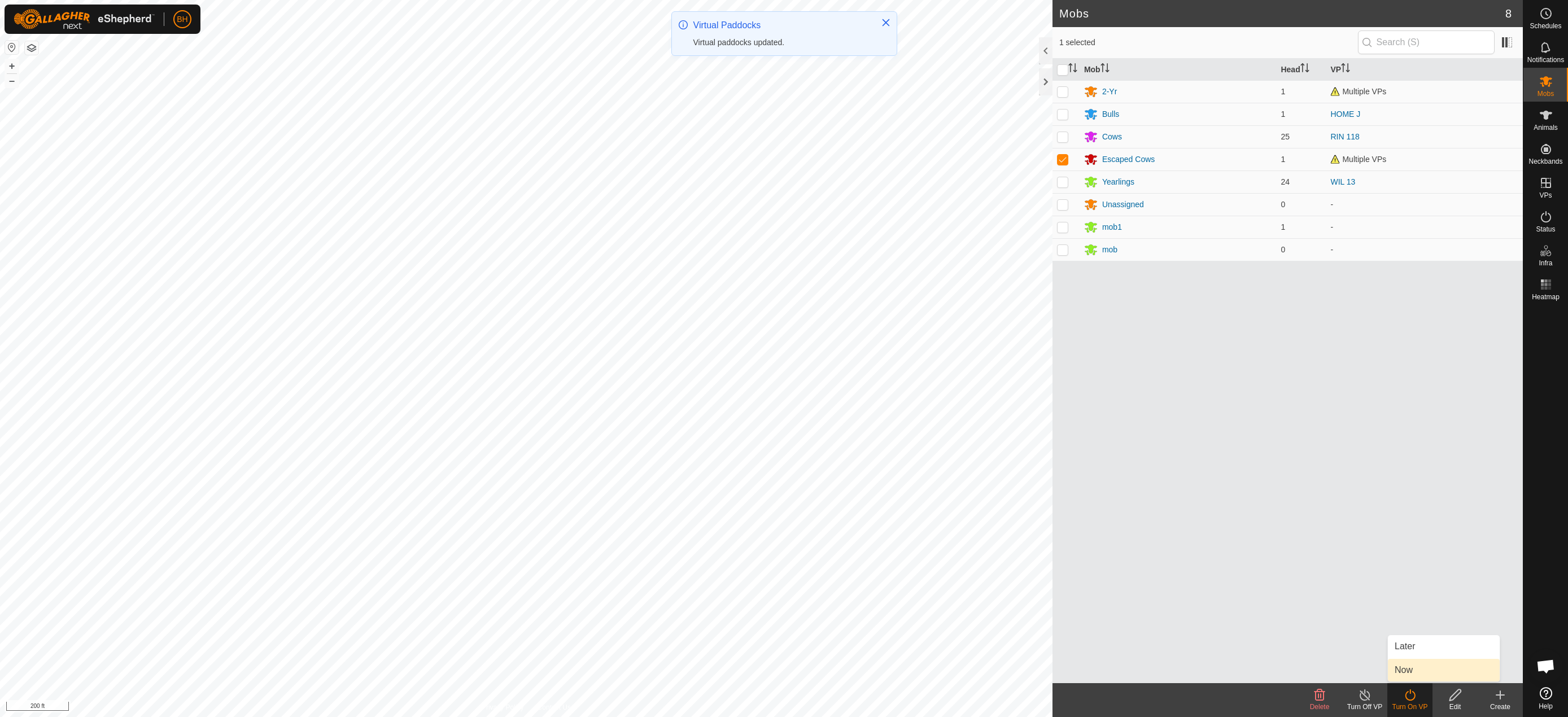
click at [1426, 670] on link "Now" at bounding box center [1443, 670] width 112 height 23
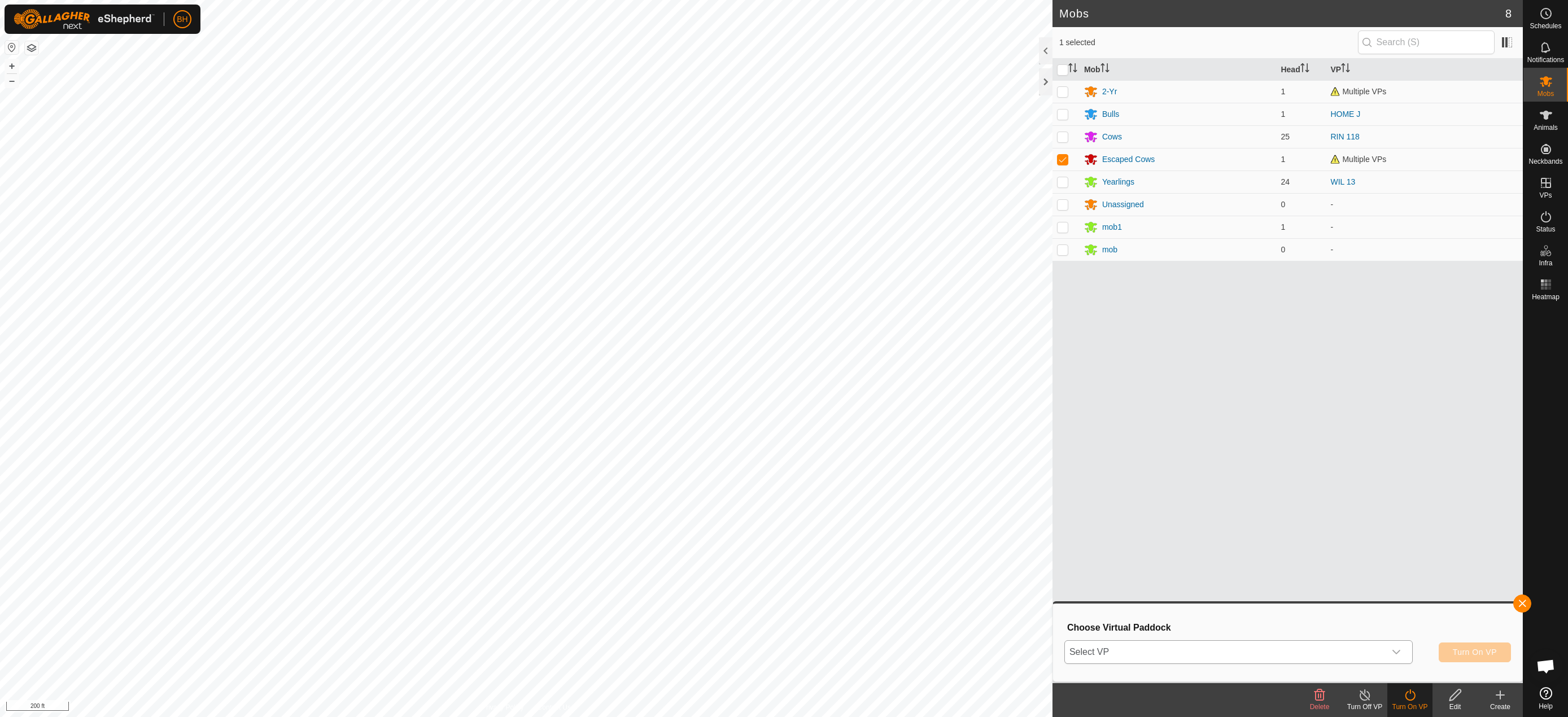
click at [1241, 646] on span "Select VP" at bounding box center [1225, 652] width 320 height 23
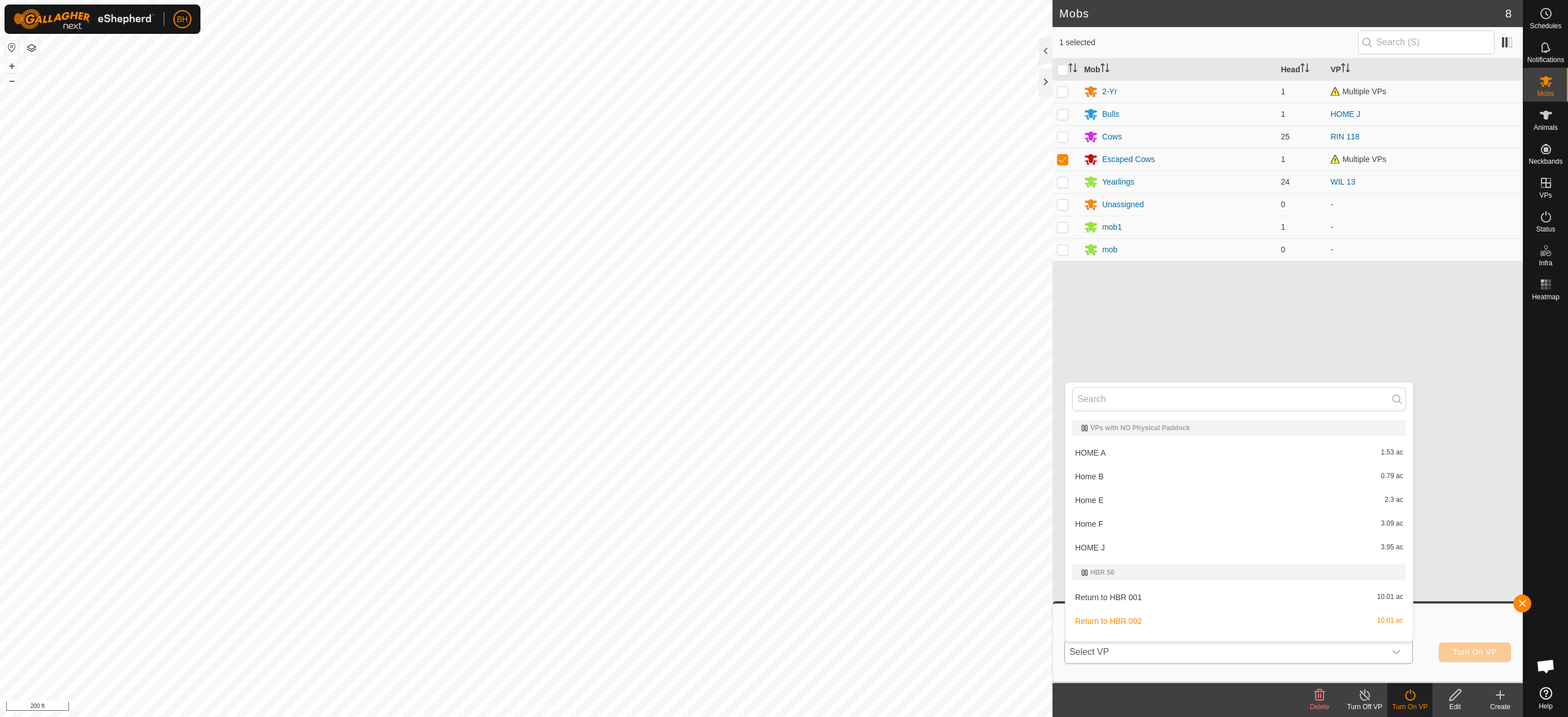
scroll to position [14, 0]
click at [1239, 626] on li "Return to HBR 003 10.01 ac" at bounding box center [1239, 630] width 347 height 23
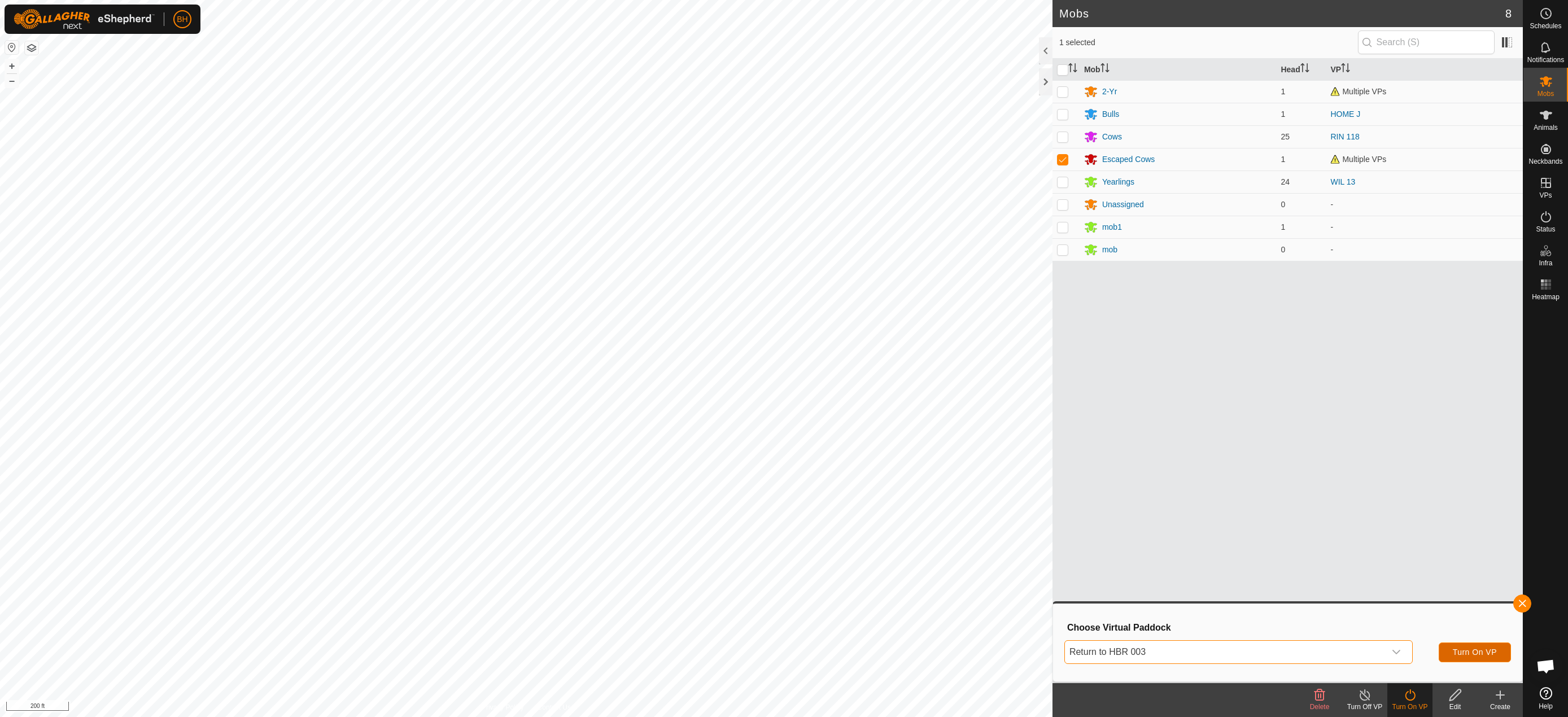
click at [1473, 651] on span "Turn On VP" at bounding box center [1475, 652] width 44 height 9
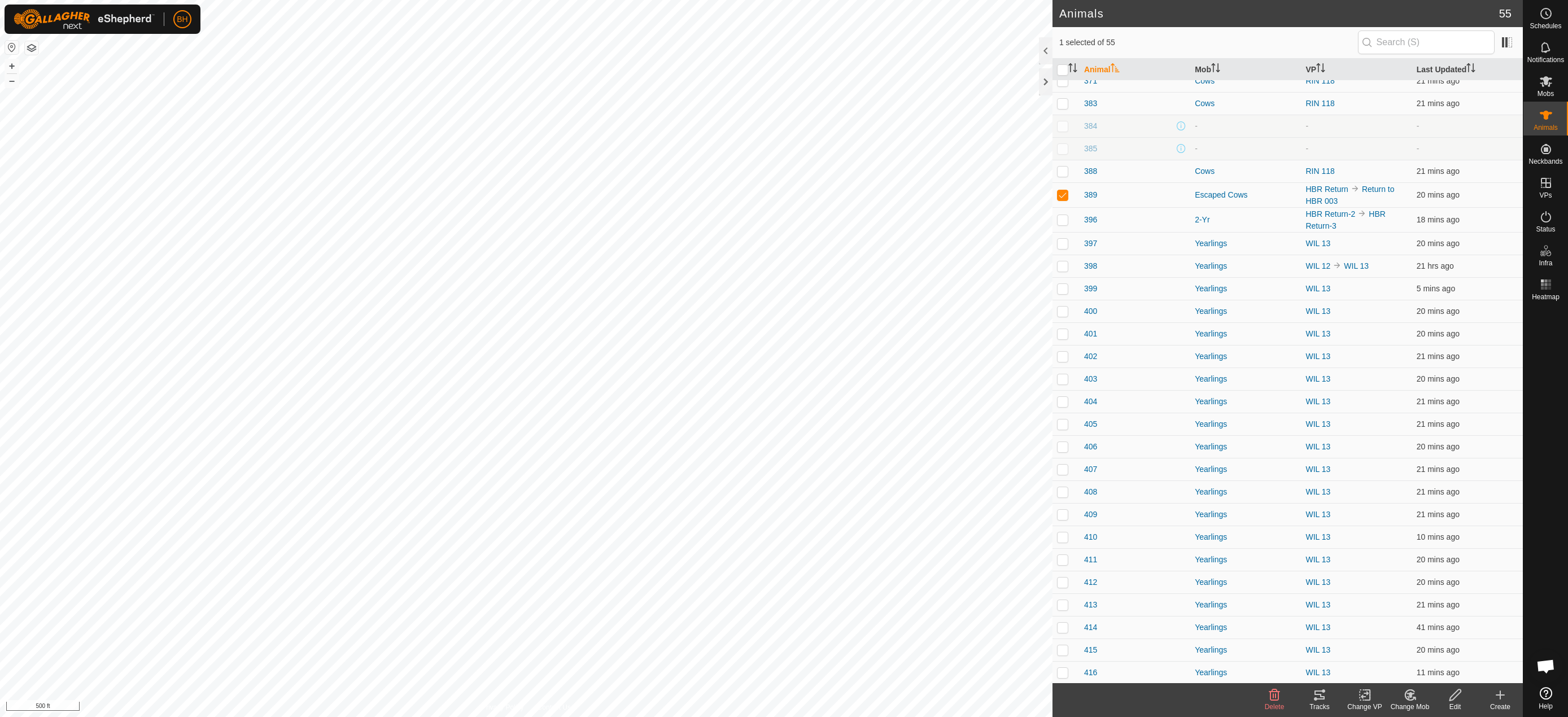
scroll to position [508, 0]
